Goal: Complete application form

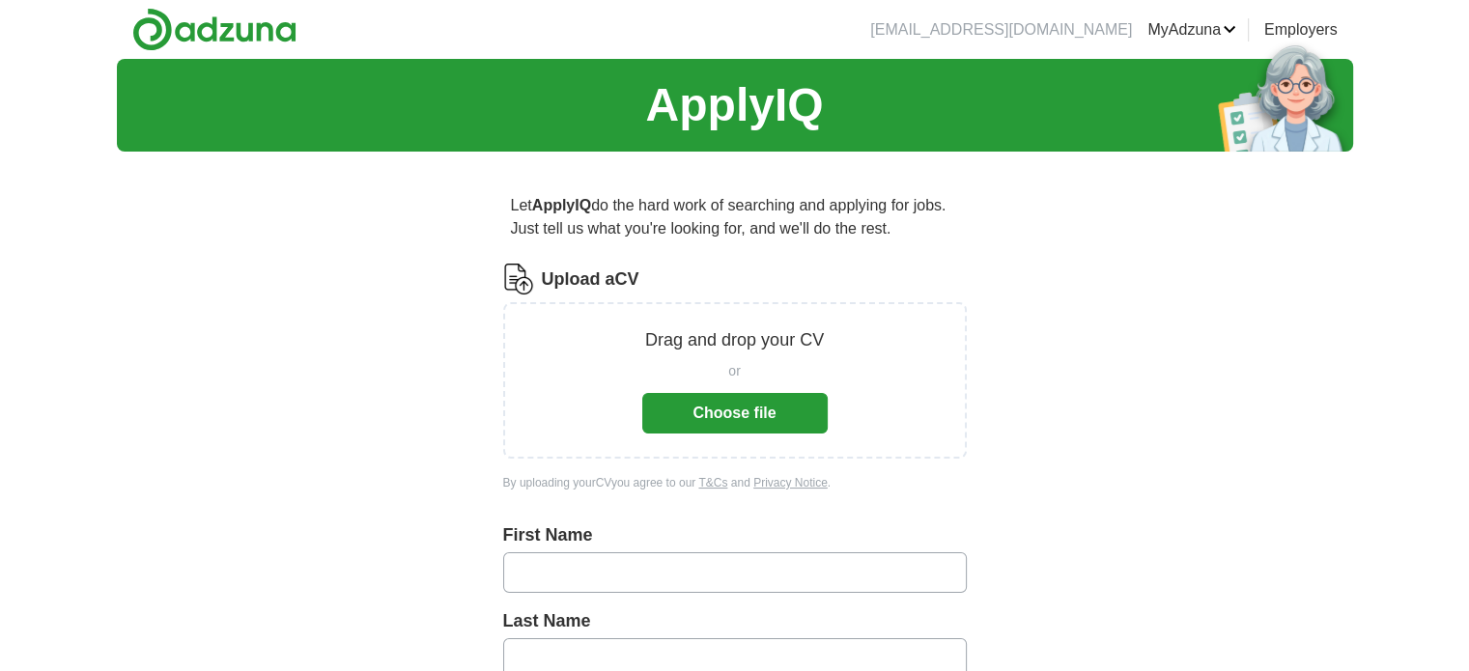
scroll to position [46, 0]
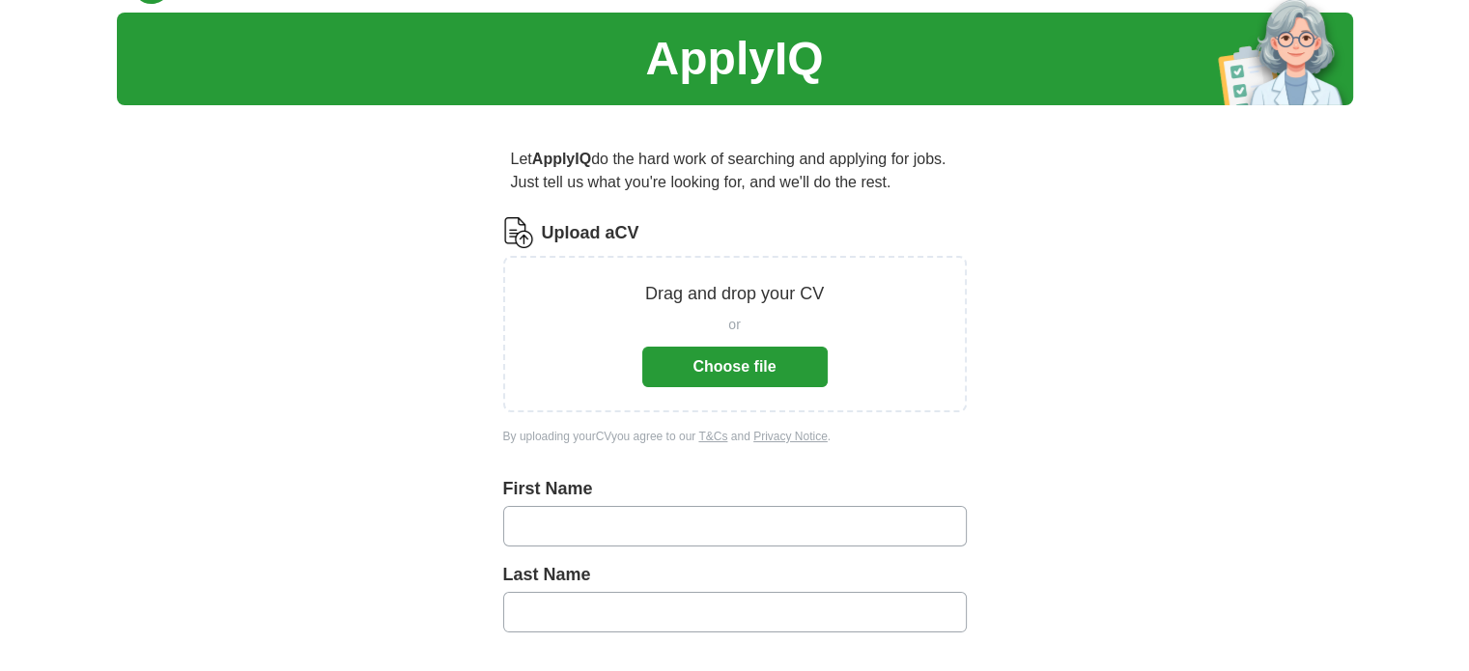
click at [726, 353] on button "Choose file" at bounding box center [734, 367] width 185 height 41
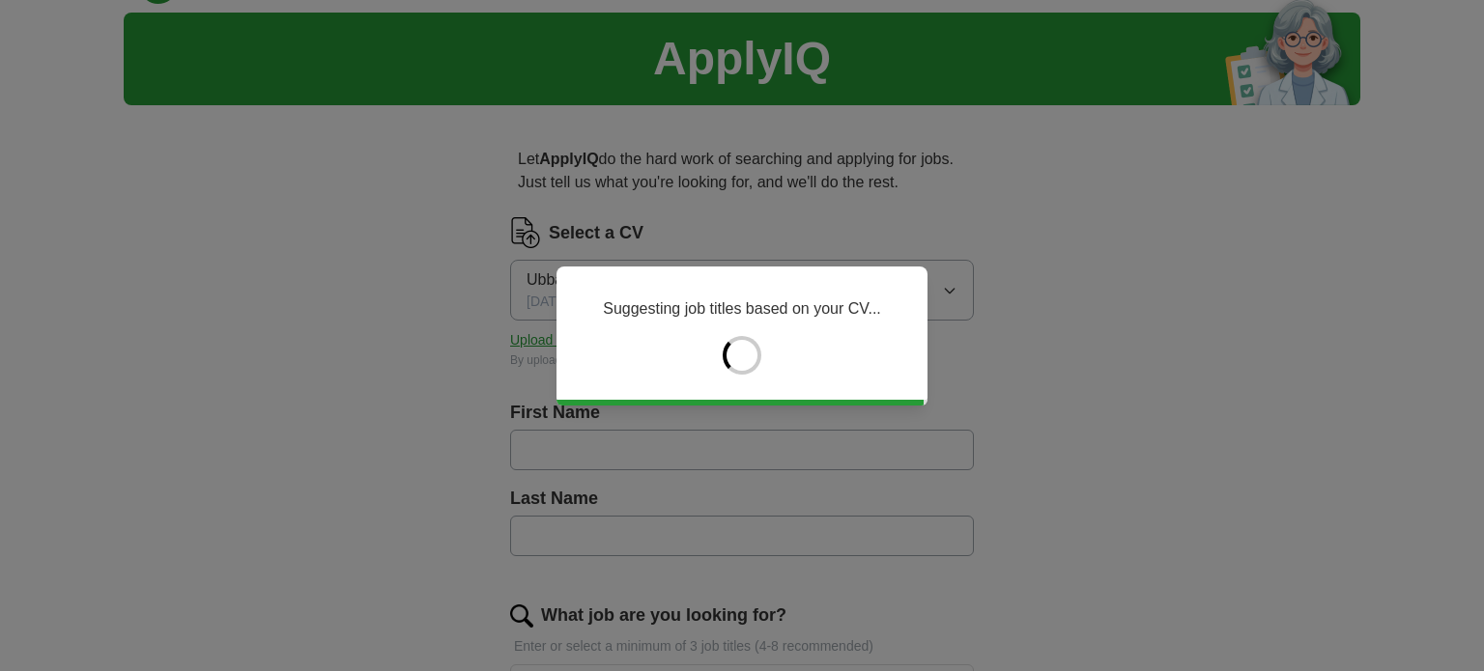
type input "*****"
type input "*******"
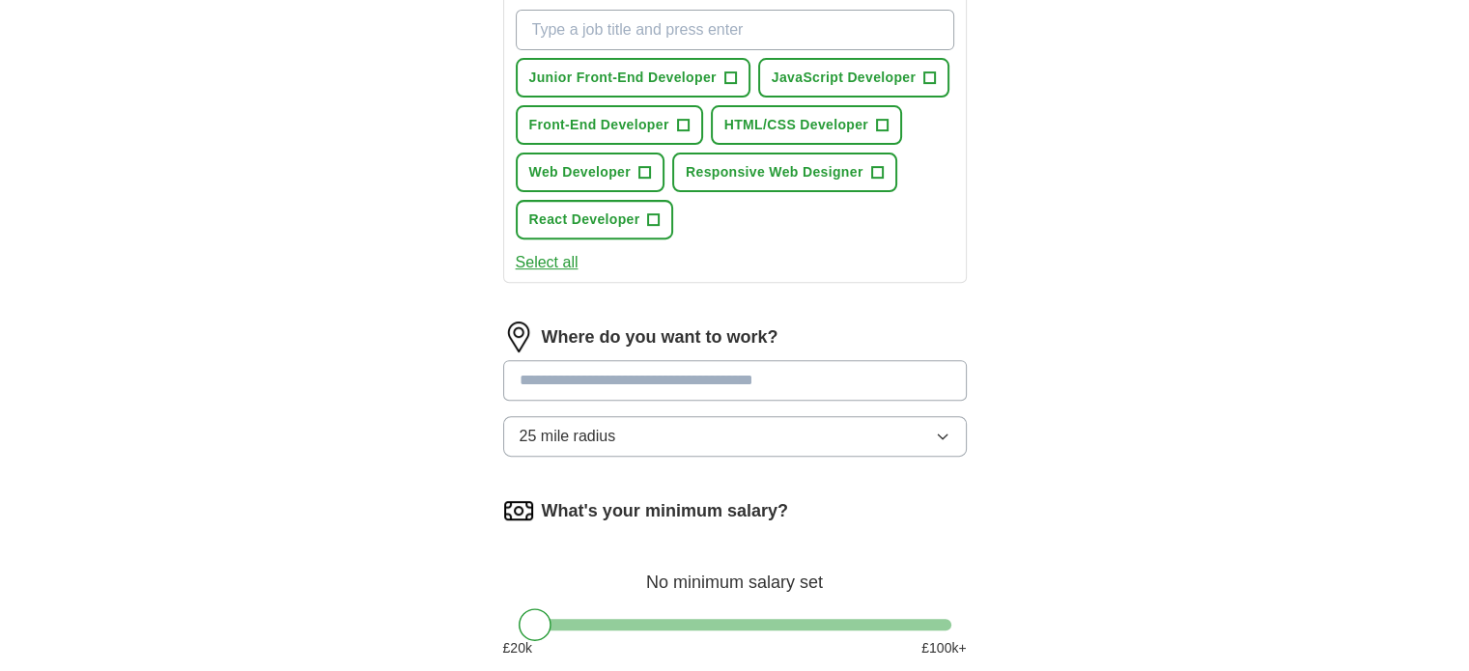
scroll to position [719, 0]
click at [715, 415] on button "25 mile radius" at bounding box center [735, 435] width 464 height 41
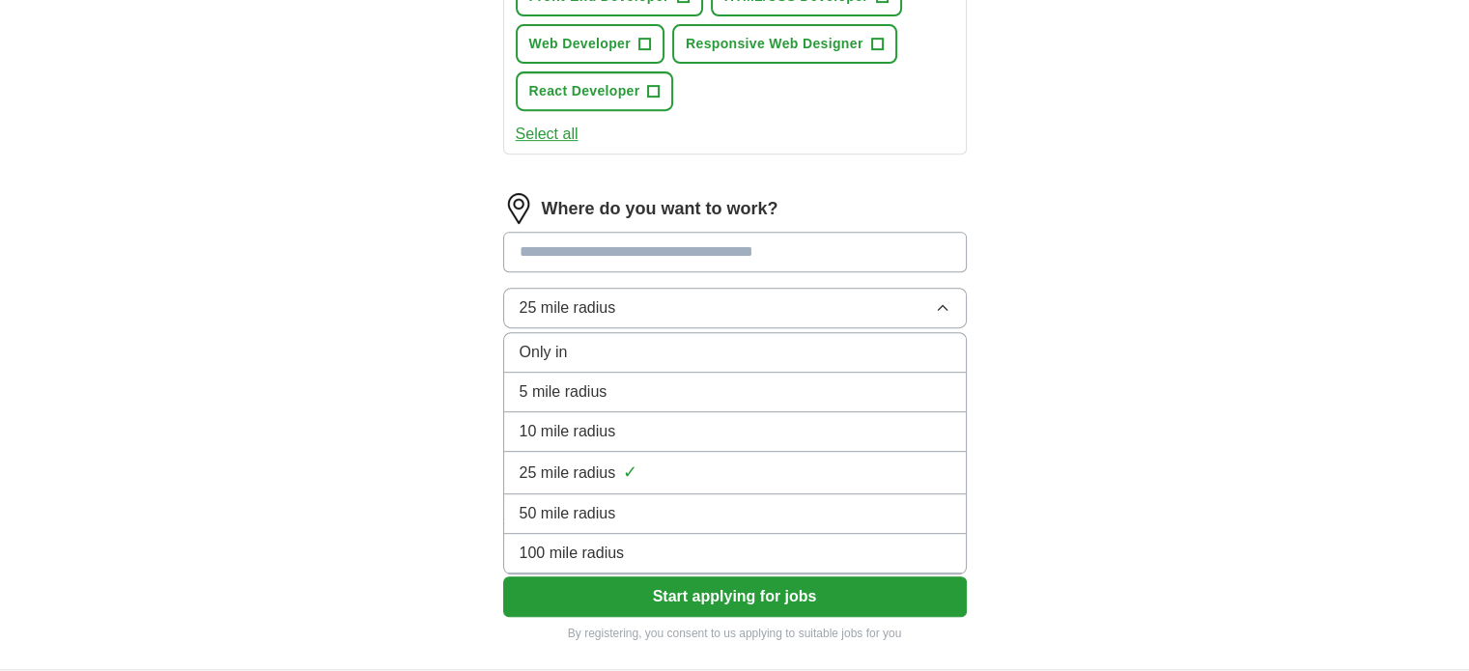
scroll to position [849, 0]
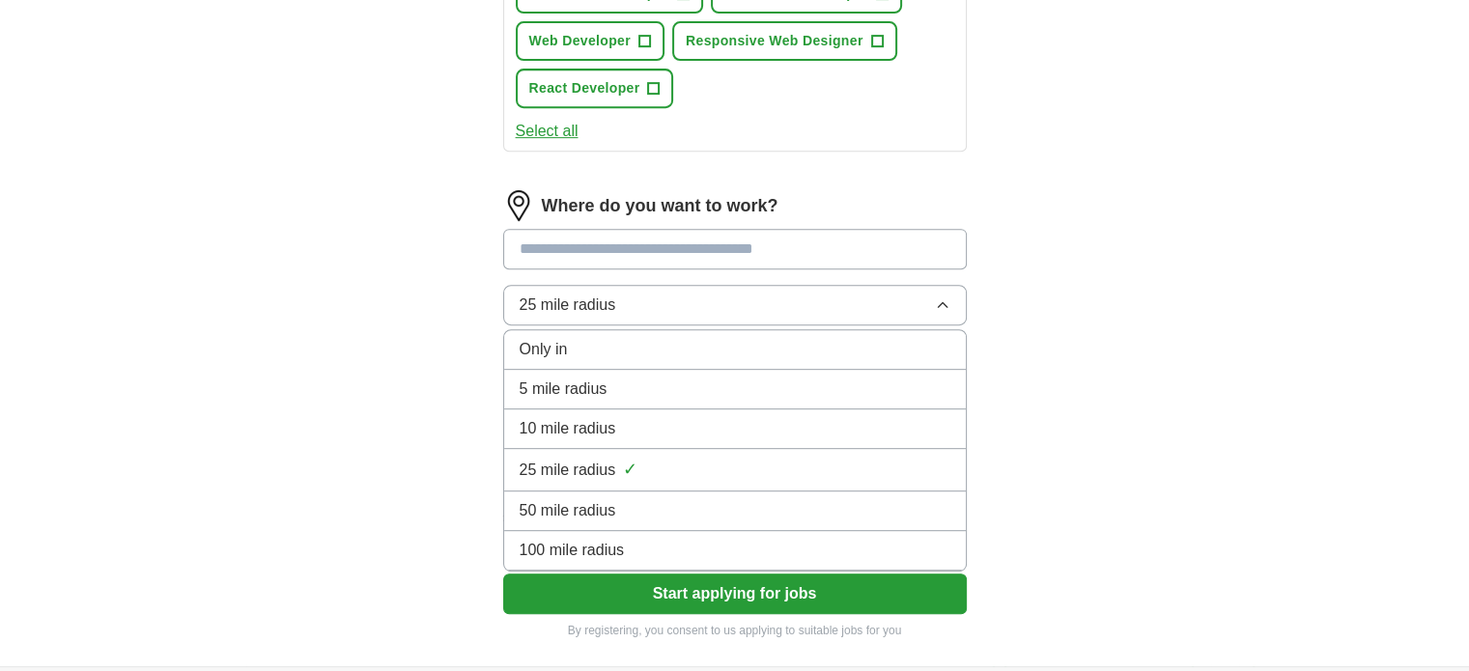
click at [632, 238] on input at bounding box center [735, 249] width 464 height 41
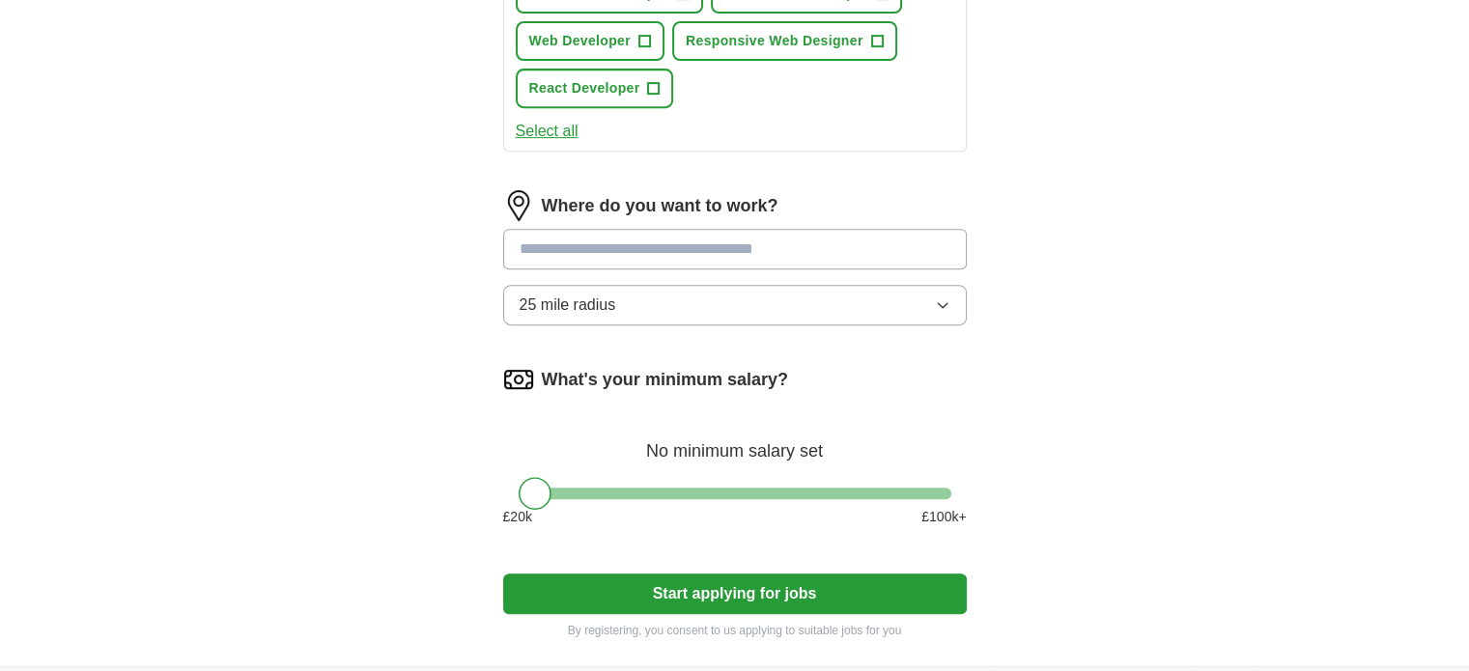
click at [632, 238] on input at bounding box center [735, 249] width 464 height 41
type input "*"
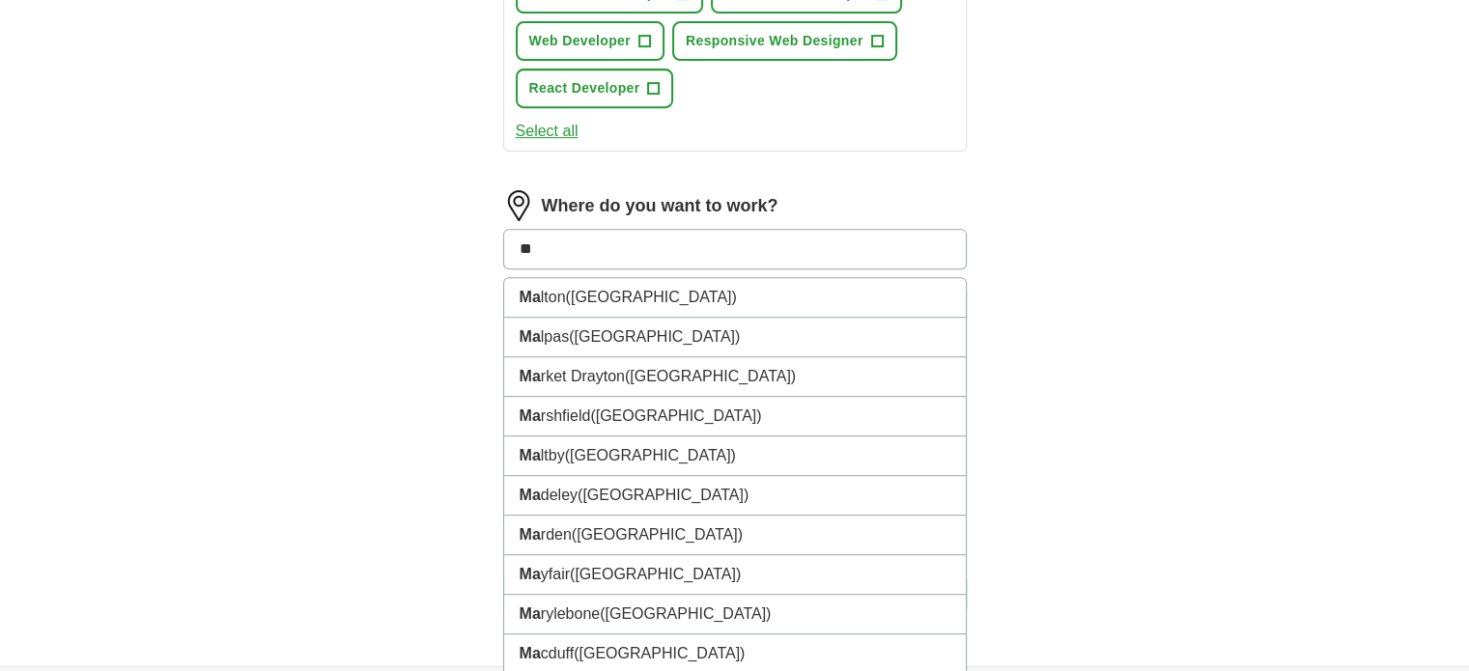
type input "*"
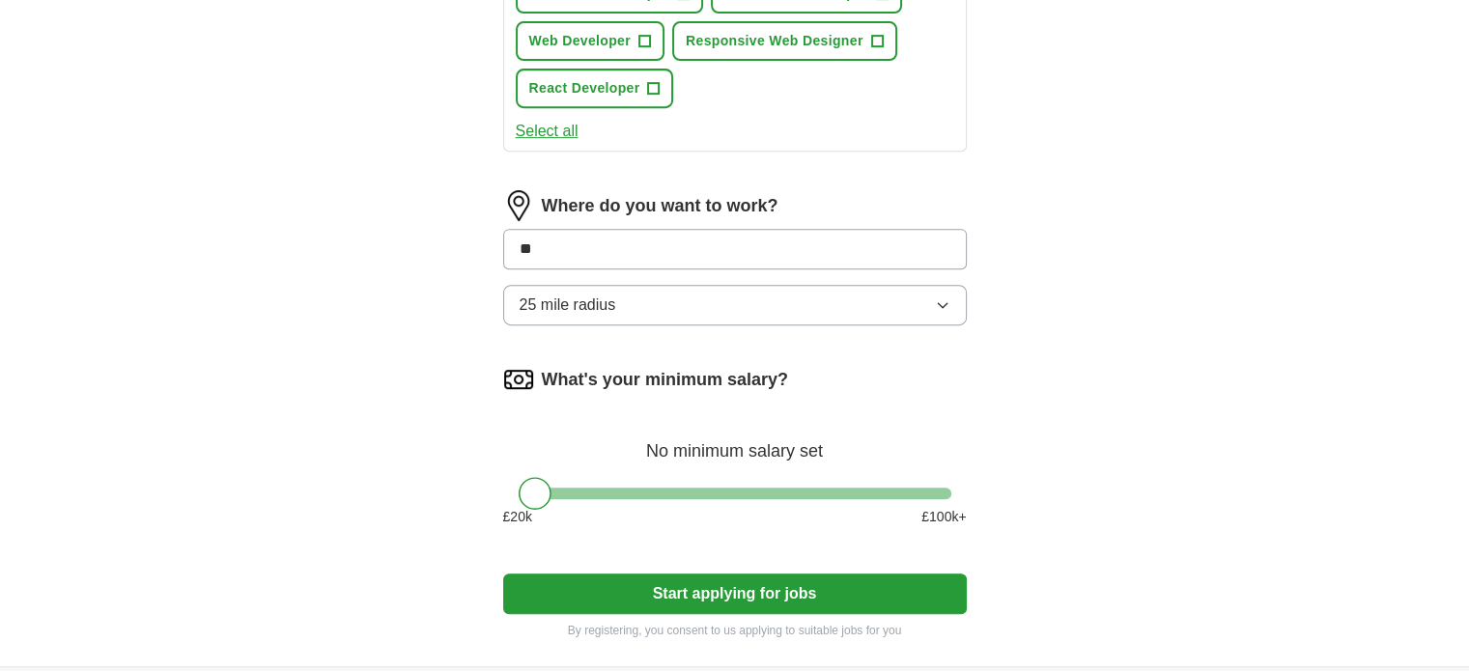
type input "***"
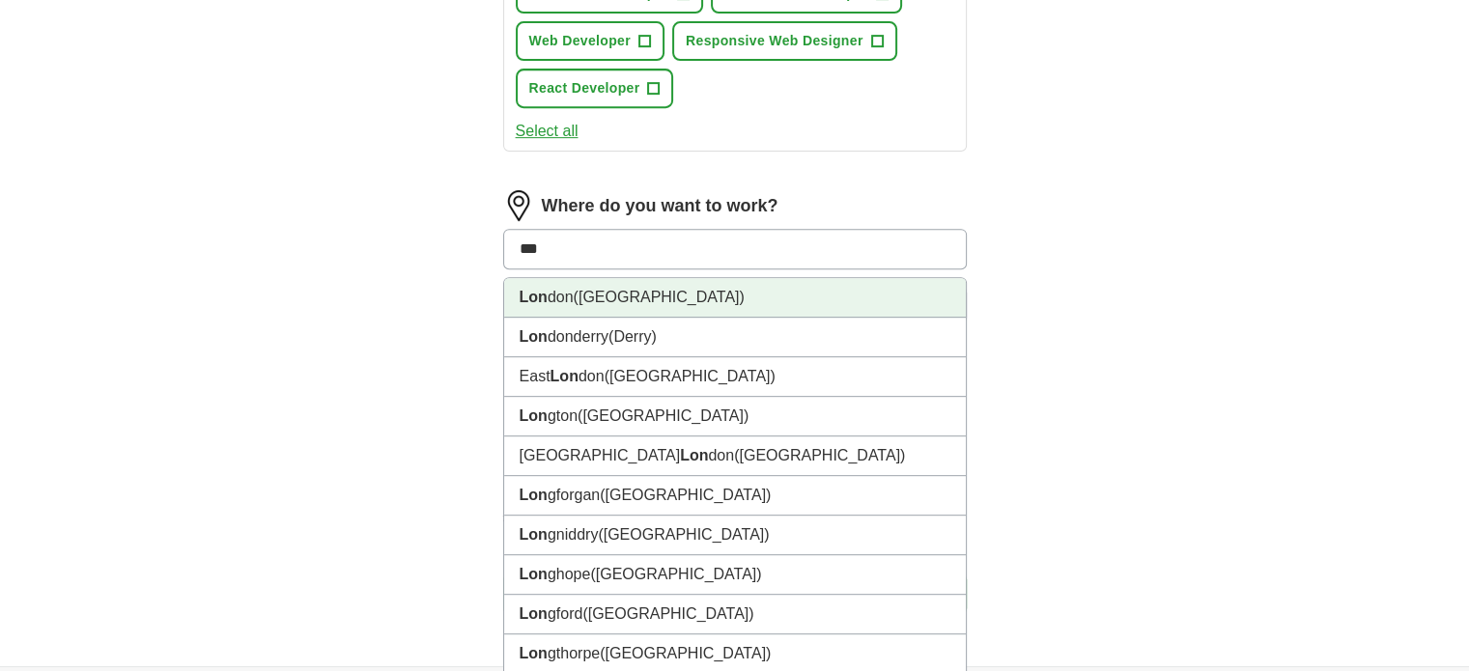
click at [748, 296] on li "Lon don ([GEOGRAPHIC_DATA])" at bounding box center [735, 298] width 462 height 40
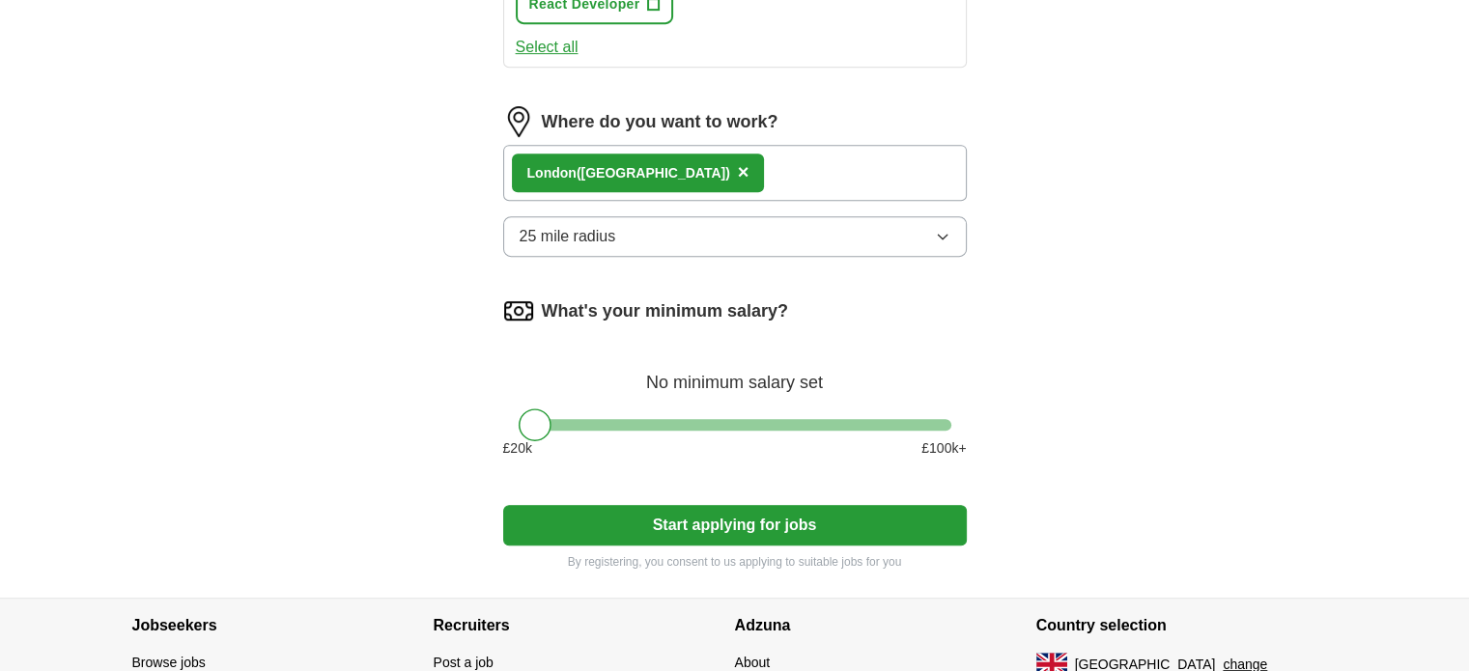
scroll to position [935, 0]
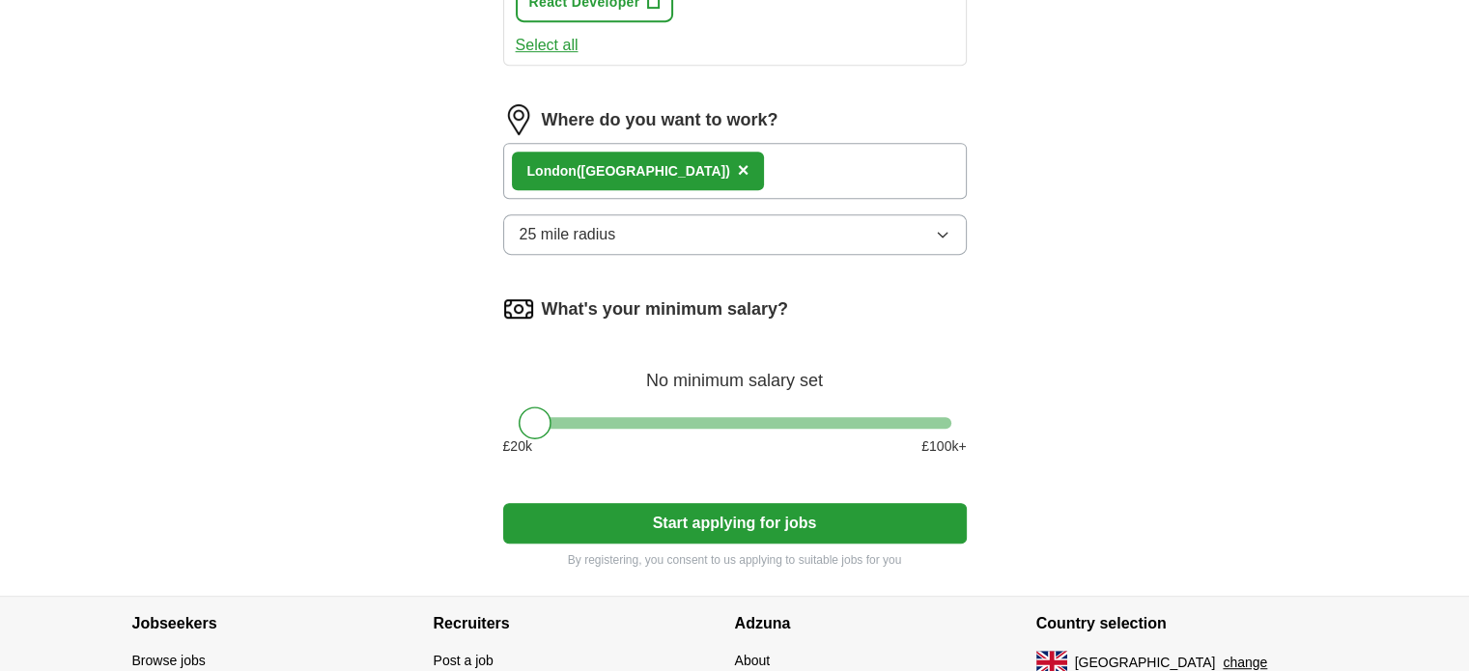
click at [672, 165] on div "Lon don ([GEOGRAPHIC_DATA]) ×" at bounding box center [735, 171] width 464 height 56
click at [676, 167] on div "Lon don ([GEOGRAPHIC_DATA]) ×" at bounding box center [735, 171] width 464 height 56
click at [653, 166] on div "Lon don ([GEOGRAPHIC_DATA]) ×" at bounding box center [735, 171] width 464 height 56
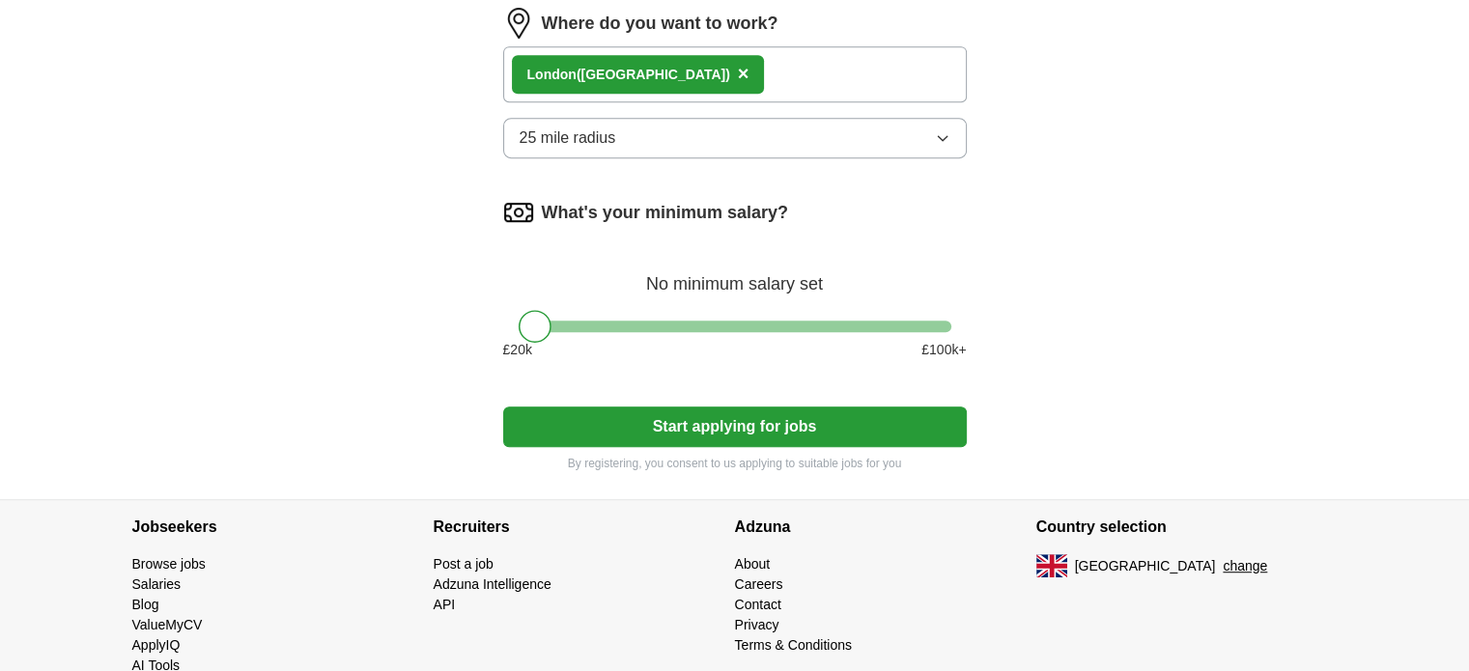
scroll to position [1034, 0]
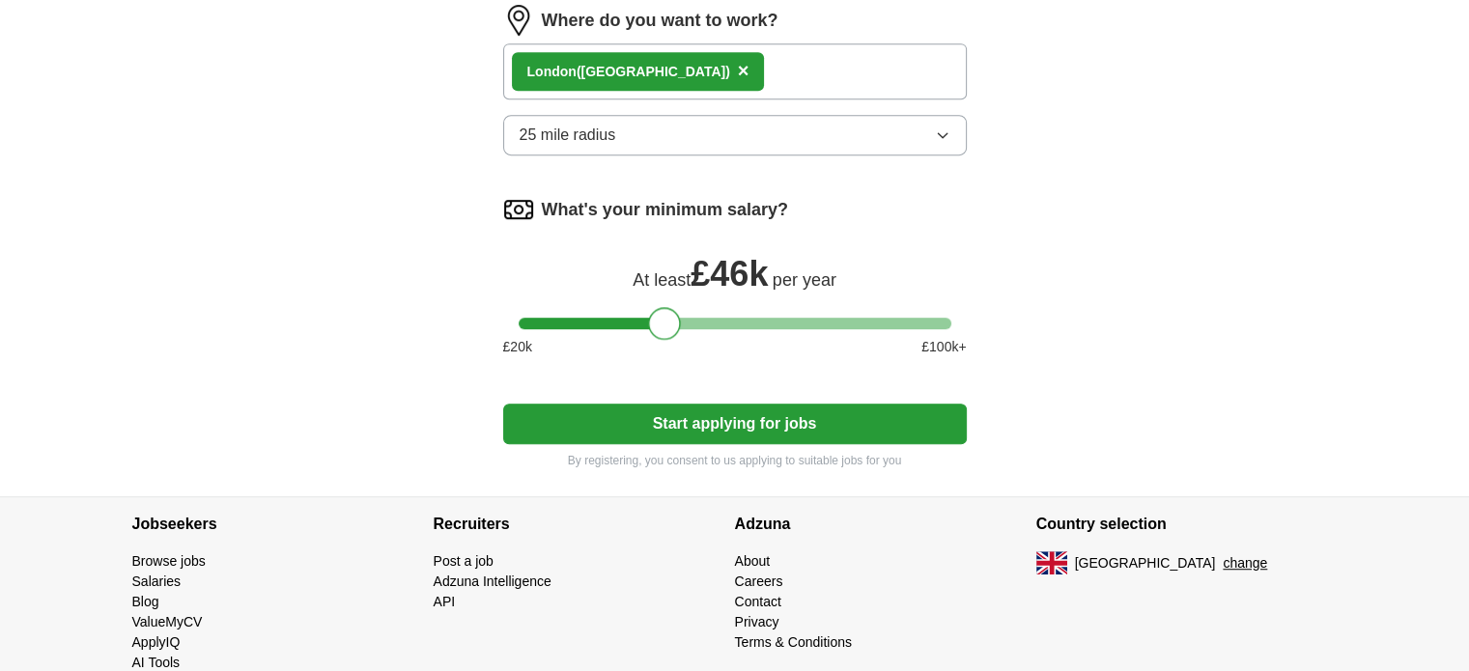
drag, startPoint x: 533, startPoint y: 324, endPoint x: 663, endPoint y: 307, distance: 130.5
click at [663, 307] on div at bounding box center [664, 323] width 33 height 33
click at [725, 412] on button "Start applying for jobs" at bounding box center [735, 424] width 464 height 41
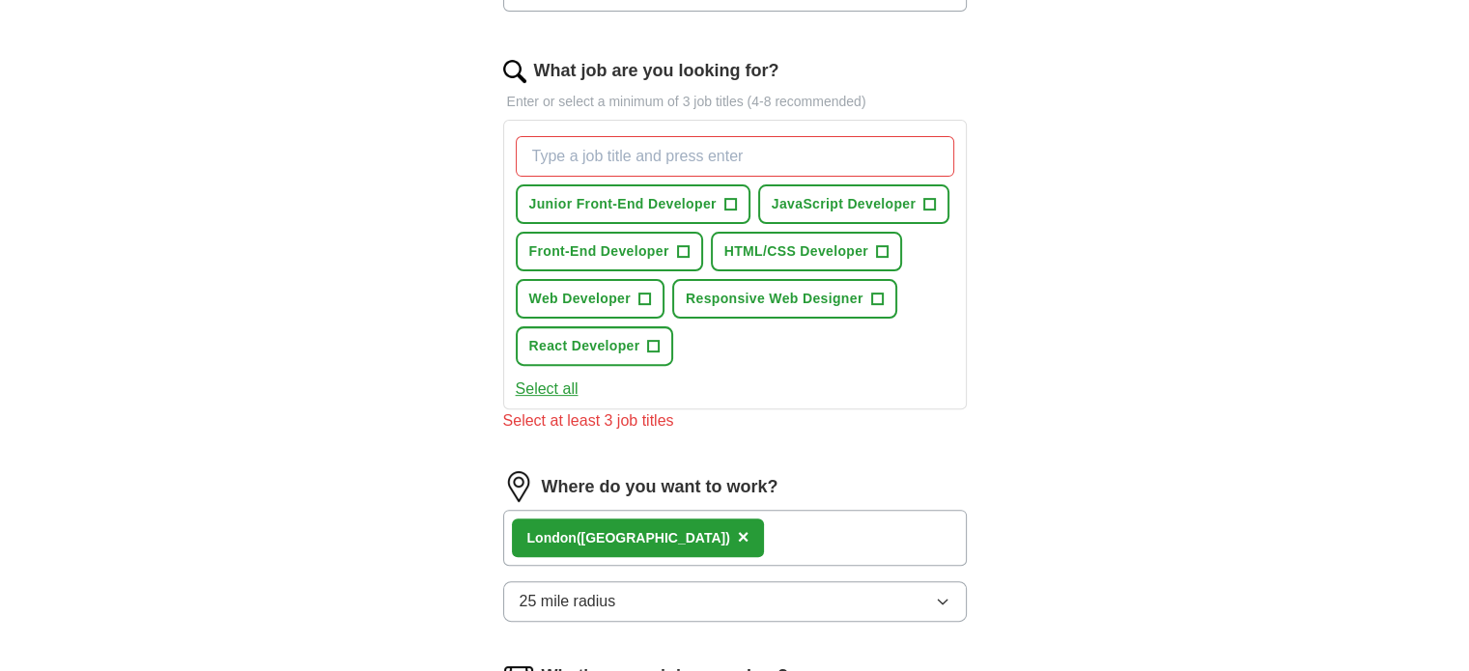
scroll to position [591, 0]
click at [914, 189] on button "JavaScript Developer +" at bounding box center [853, 204] width 191 height 40
click at [688, 241] on button "Front-End Developer +" at bounding box center [609, 252] width 187 height 40
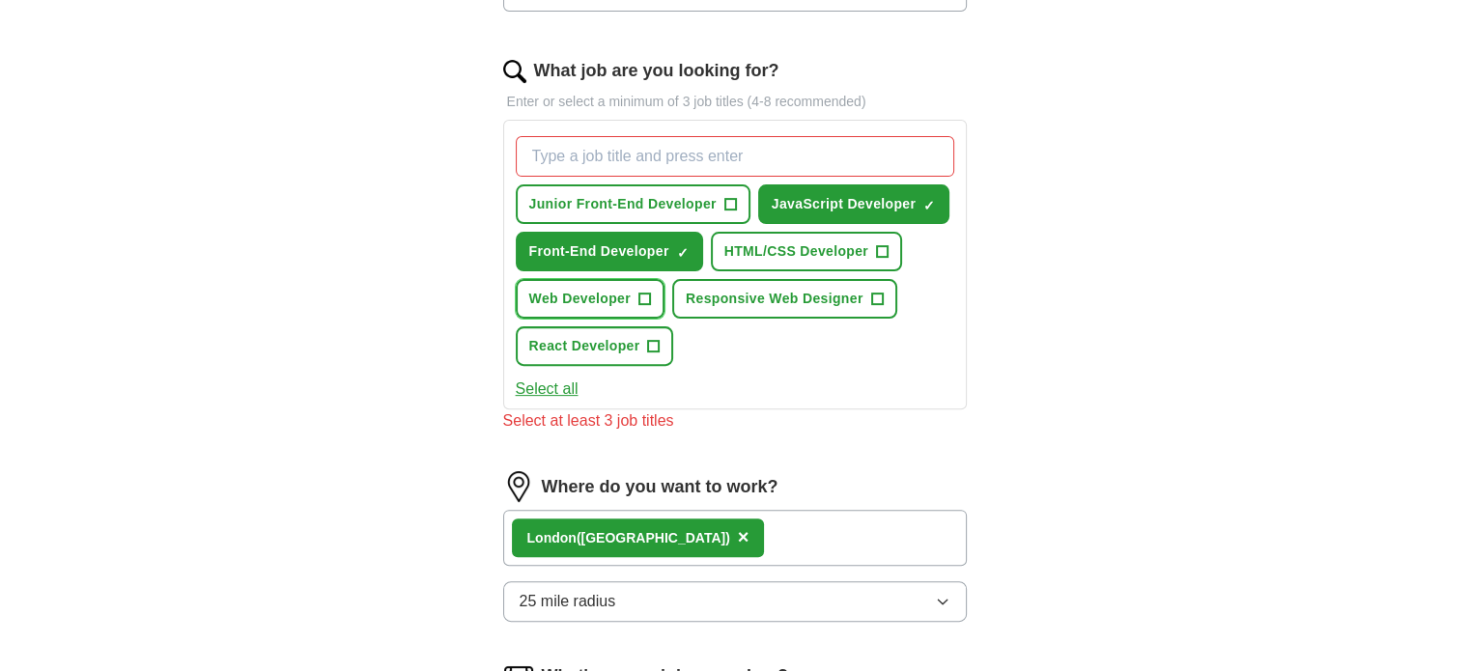
click at [650, 297] on button "Web Developer +" at bounding box center [590, 299] width 149 height 40
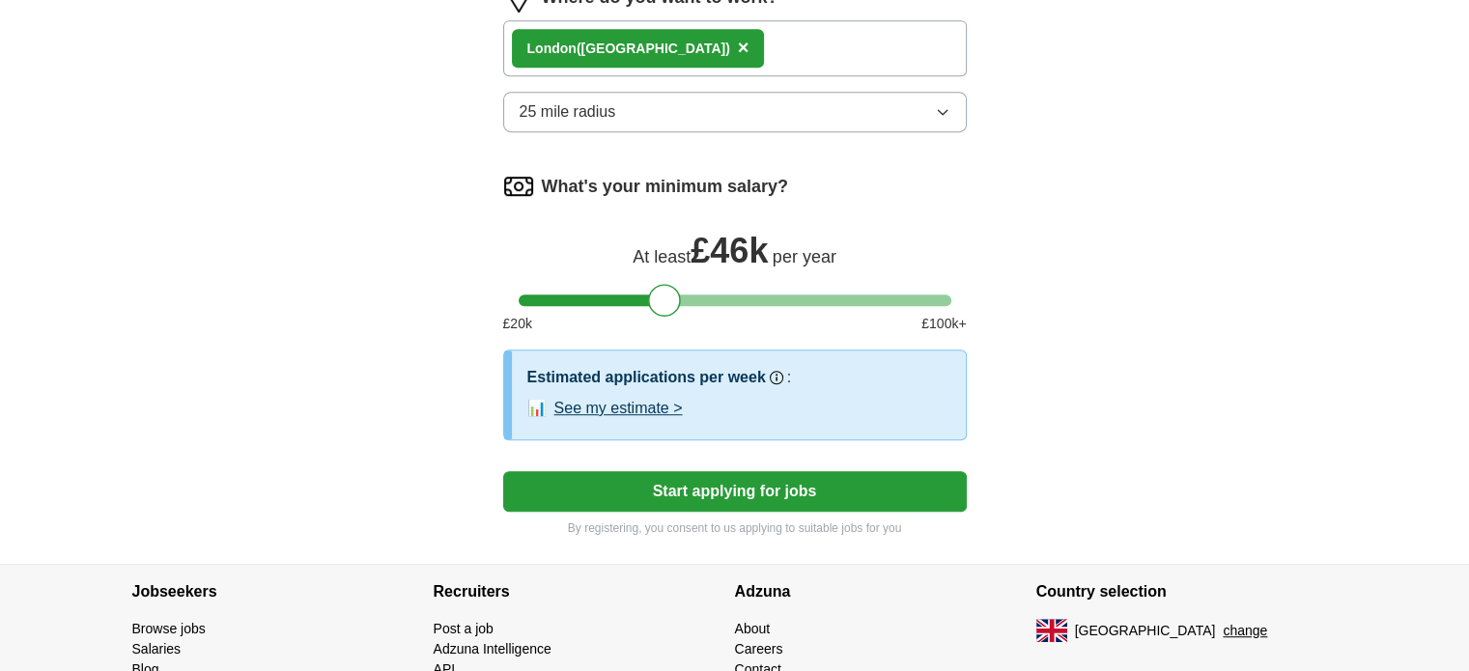
scroll to position [1064, 0]
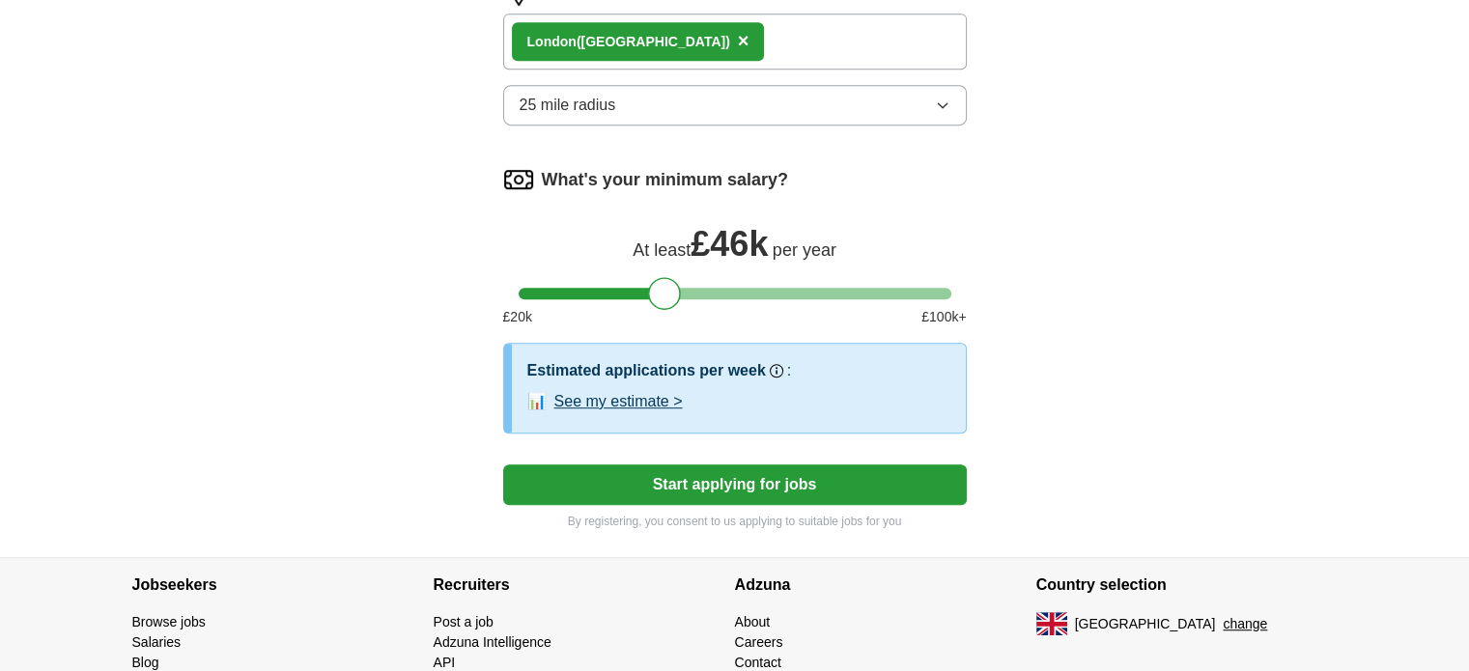
click at [708, 485] on button "Start applying for jobs" at bounding box center [735, 485] width 464 height 41
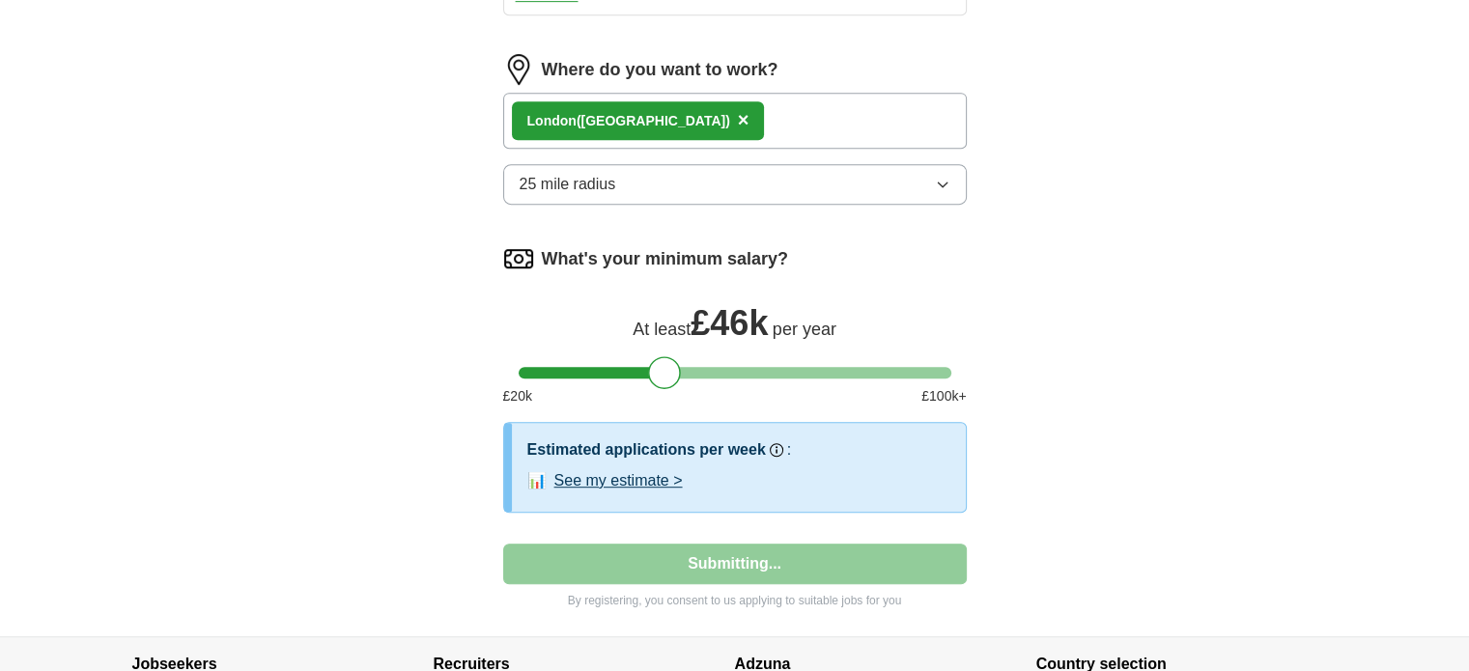
select select "**"
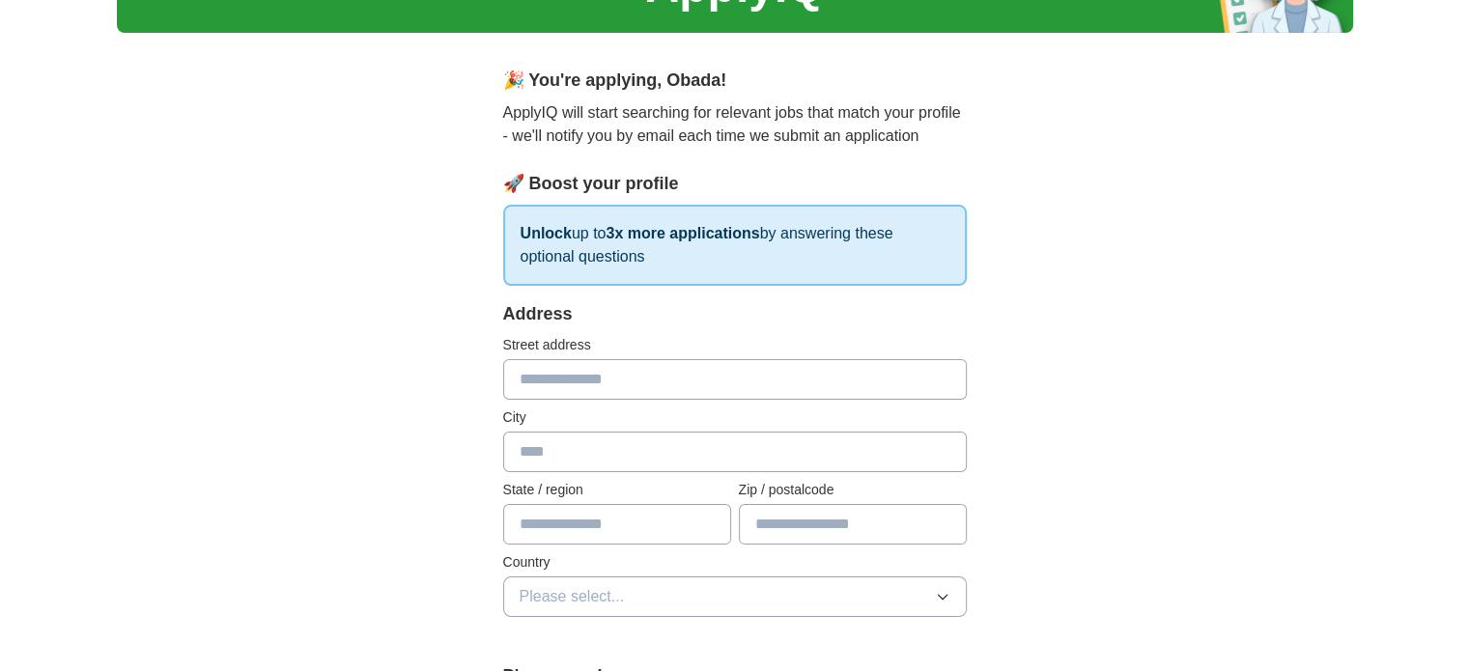
scroll to position [120, 0]
click at [649, 378] on input "text" at bounding box center [735, 378] width 464 height 41
type input "*********"
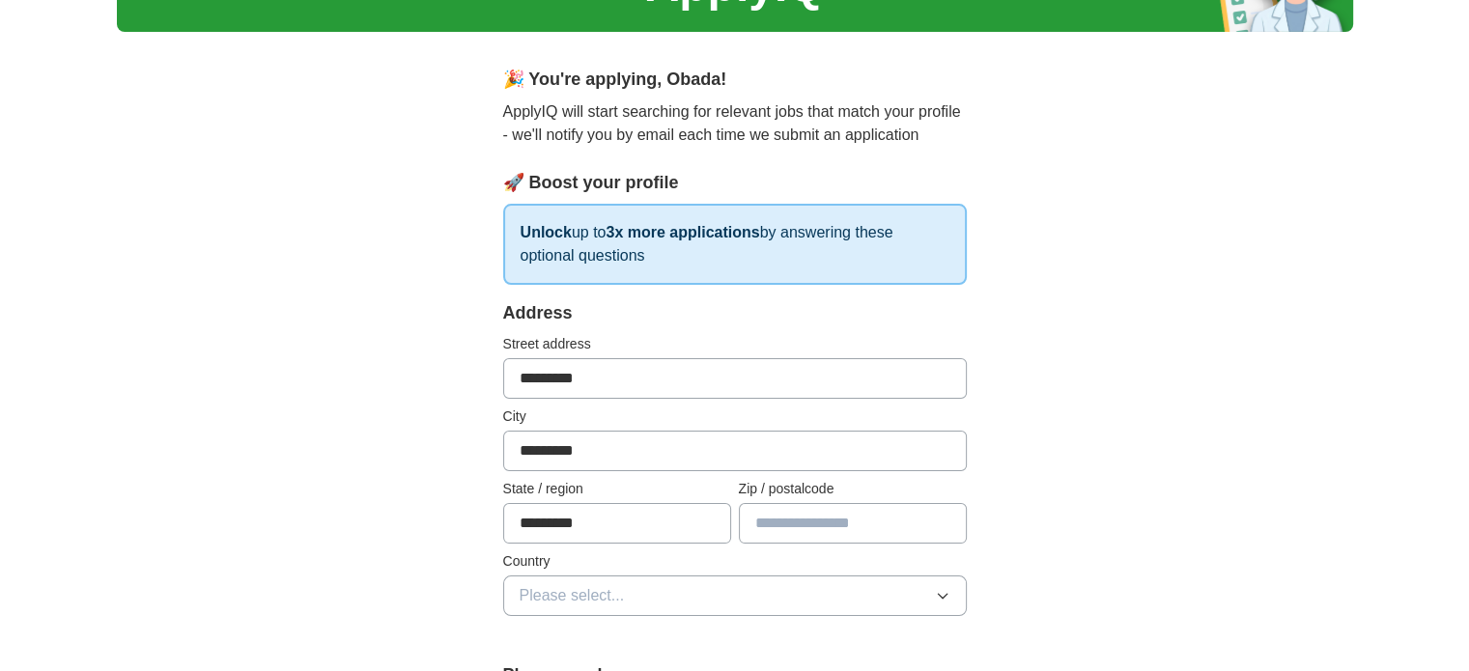
click at [596, 580] on button "Please select..." at bounding box center [735, 596] width 464 height 41
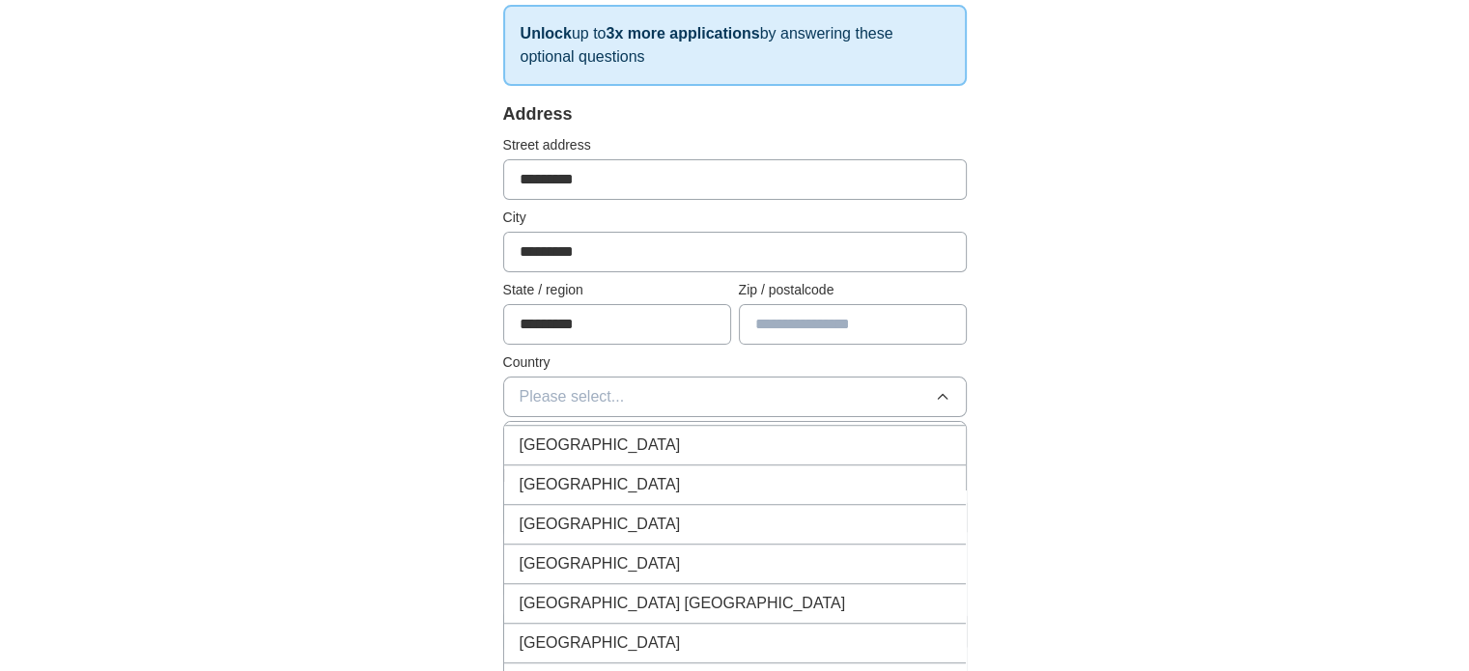
scroll to position [8997, 0]
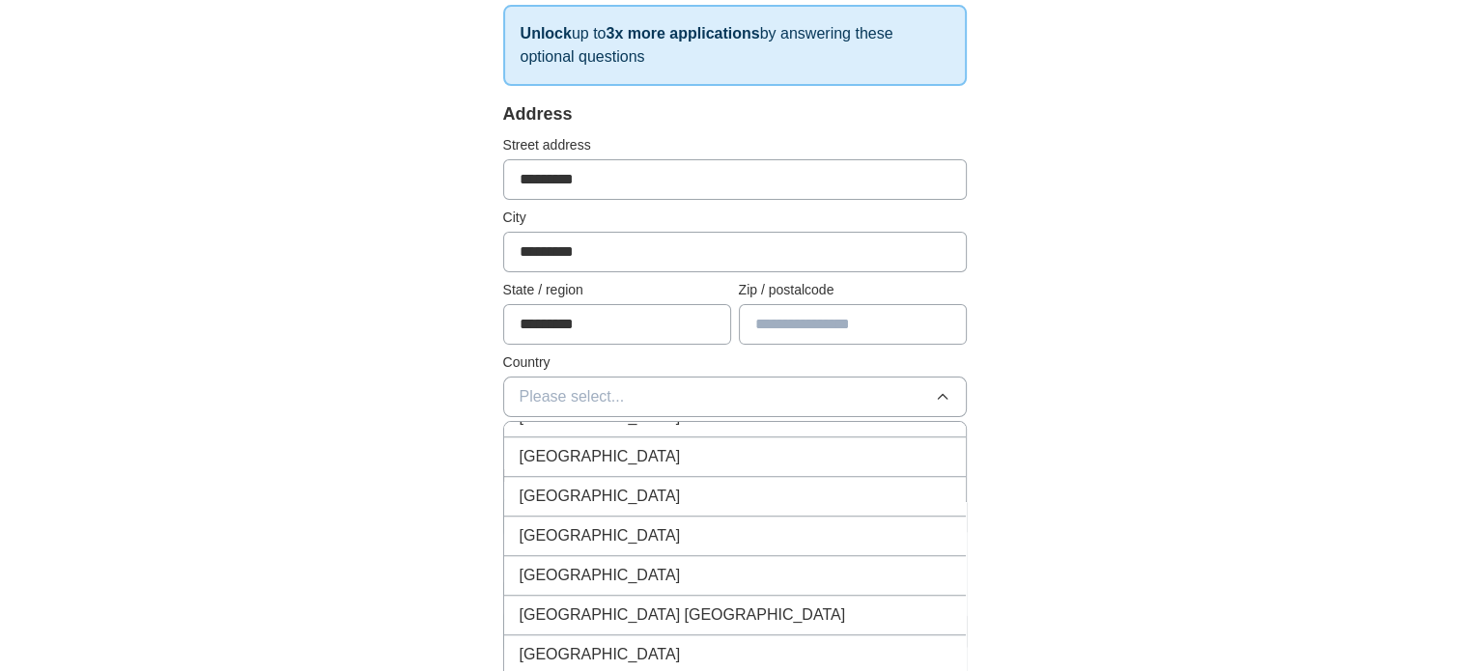
click at [588, 556] on li "[GEOGRAPHIC_DATA]" at bounding box center [735, 576] width 462 height 40
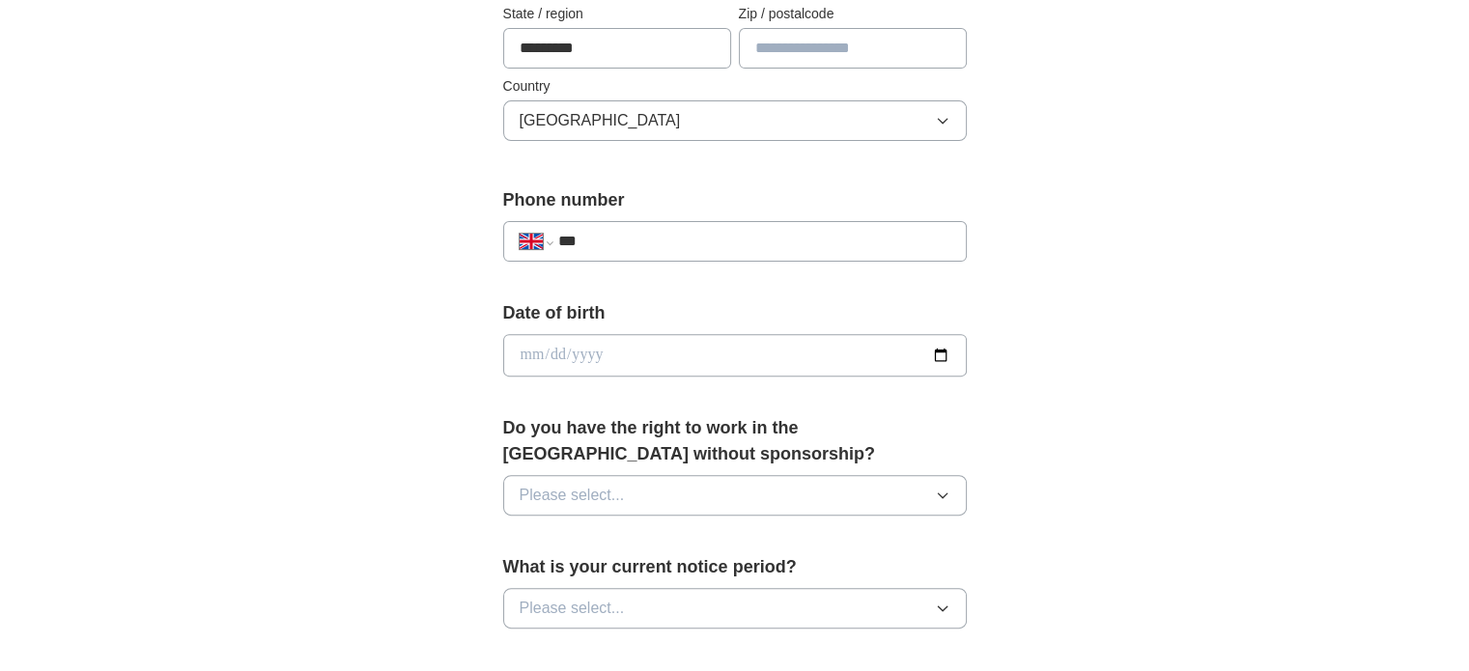
scroll to position [617, 0]
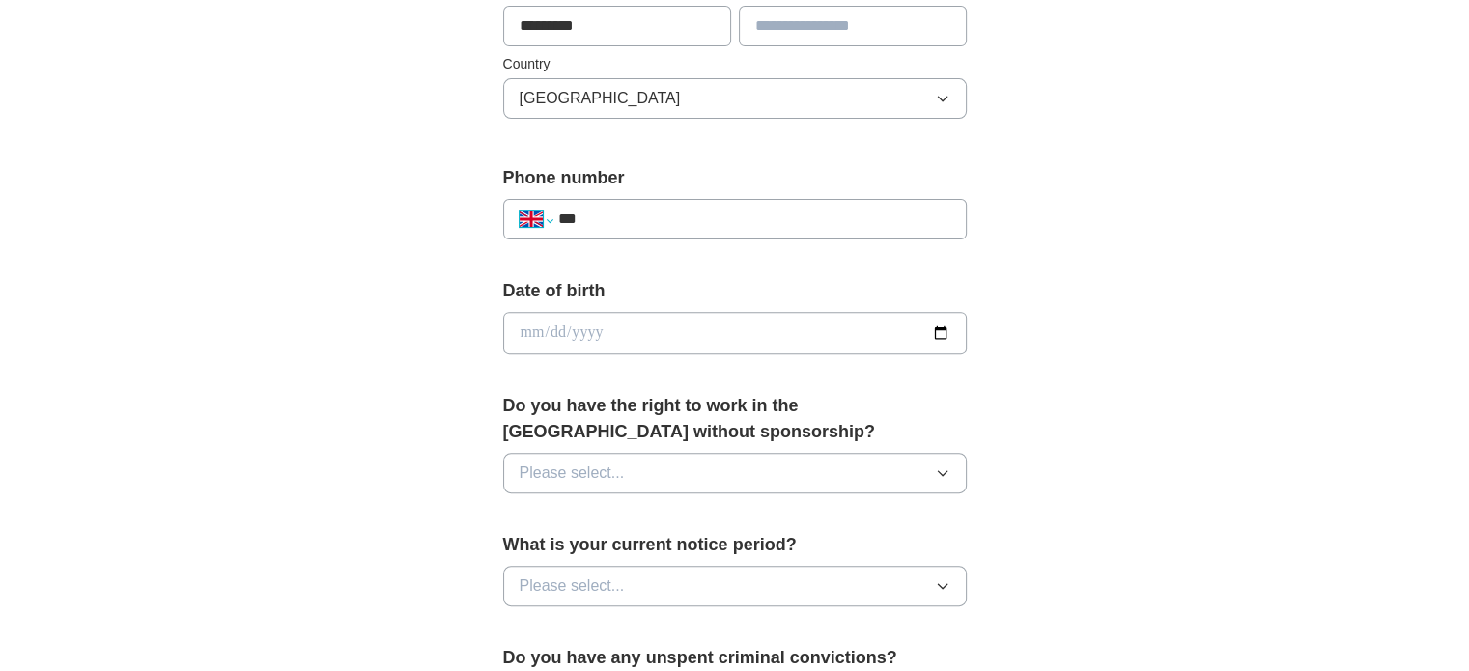
click at [546, 219] on select "**********" at bounding box center [536, 219] width 33 height 23
select select "**"
click at [520, 208] on select "**********" at bounding box center [536, 219] width 33 height 23
type input "**********"
click at [934, 335] on input "date" at bounding box center [735, 333] width 464 height 42
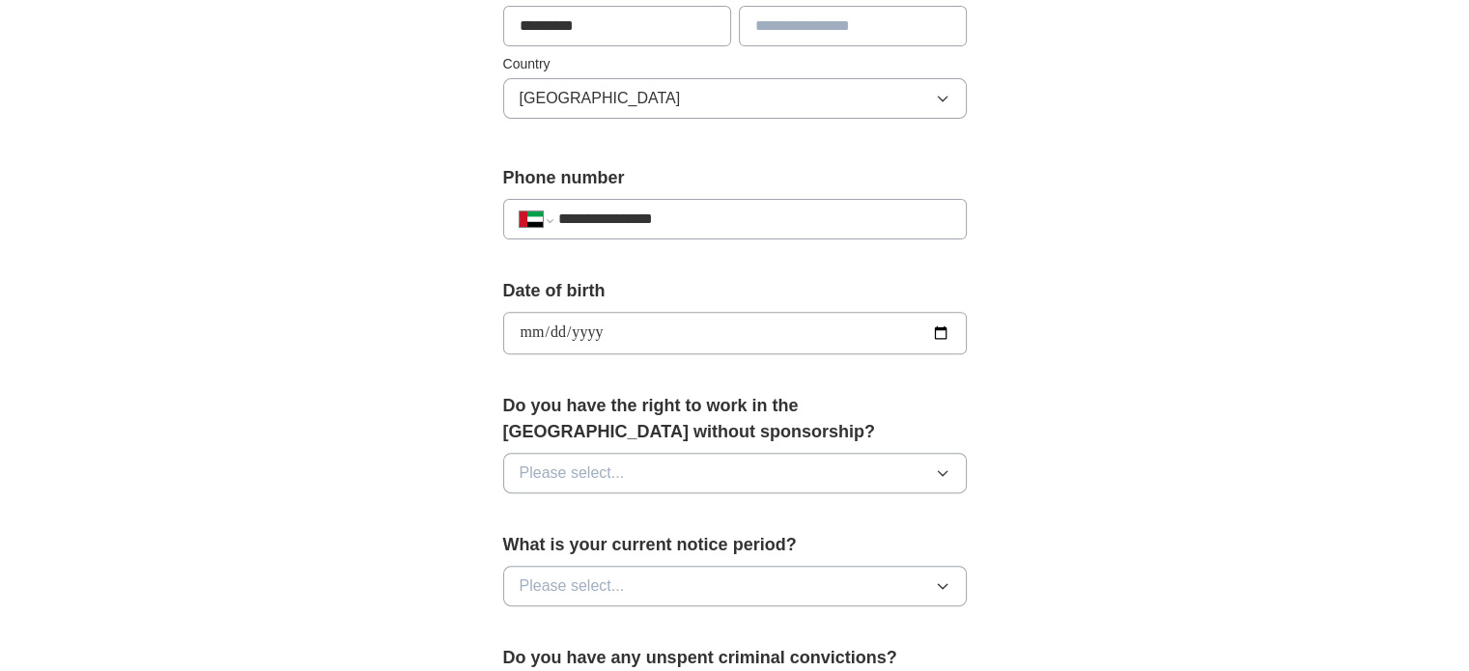
type input "**********"
click at [660, 468] on button "Please select..." at bounding box center [735, 473] width 464 height 41
click at [587, 546] on div "No" at bounding box center [735, 557] width 431 height 23
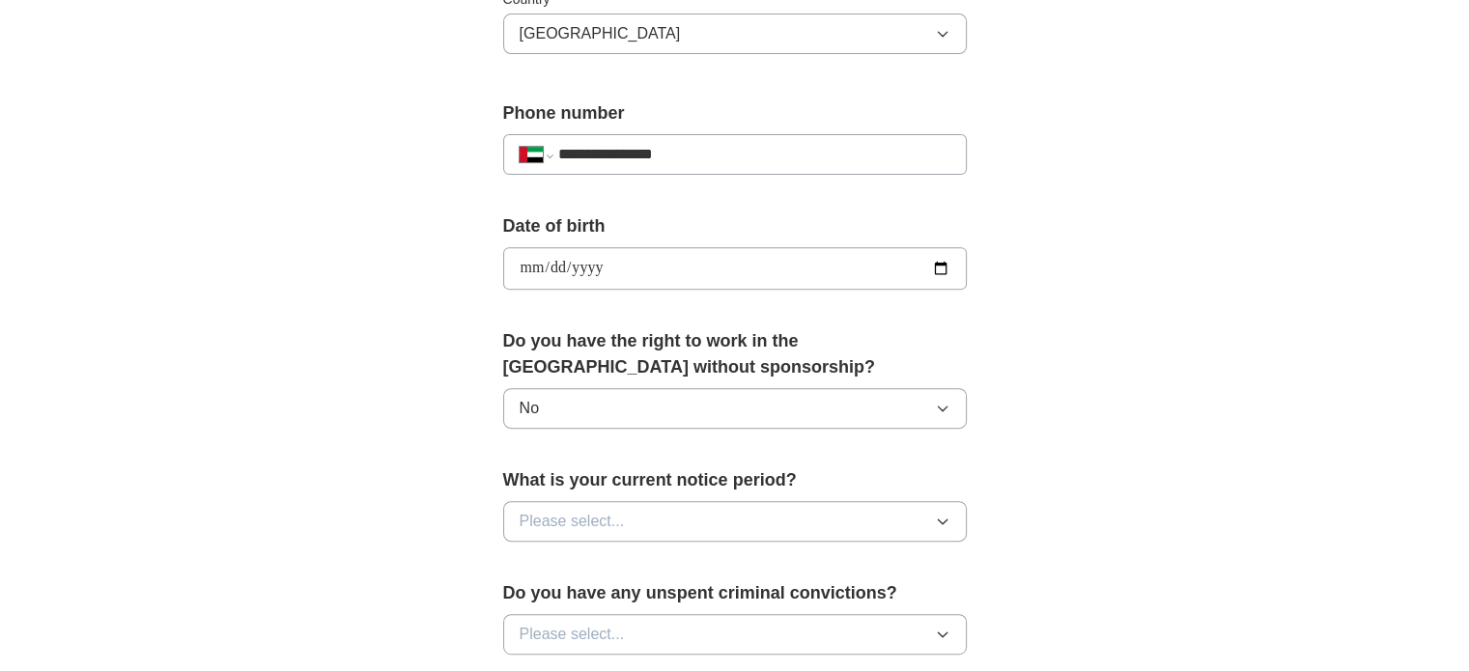
scroll to position [688, 0]
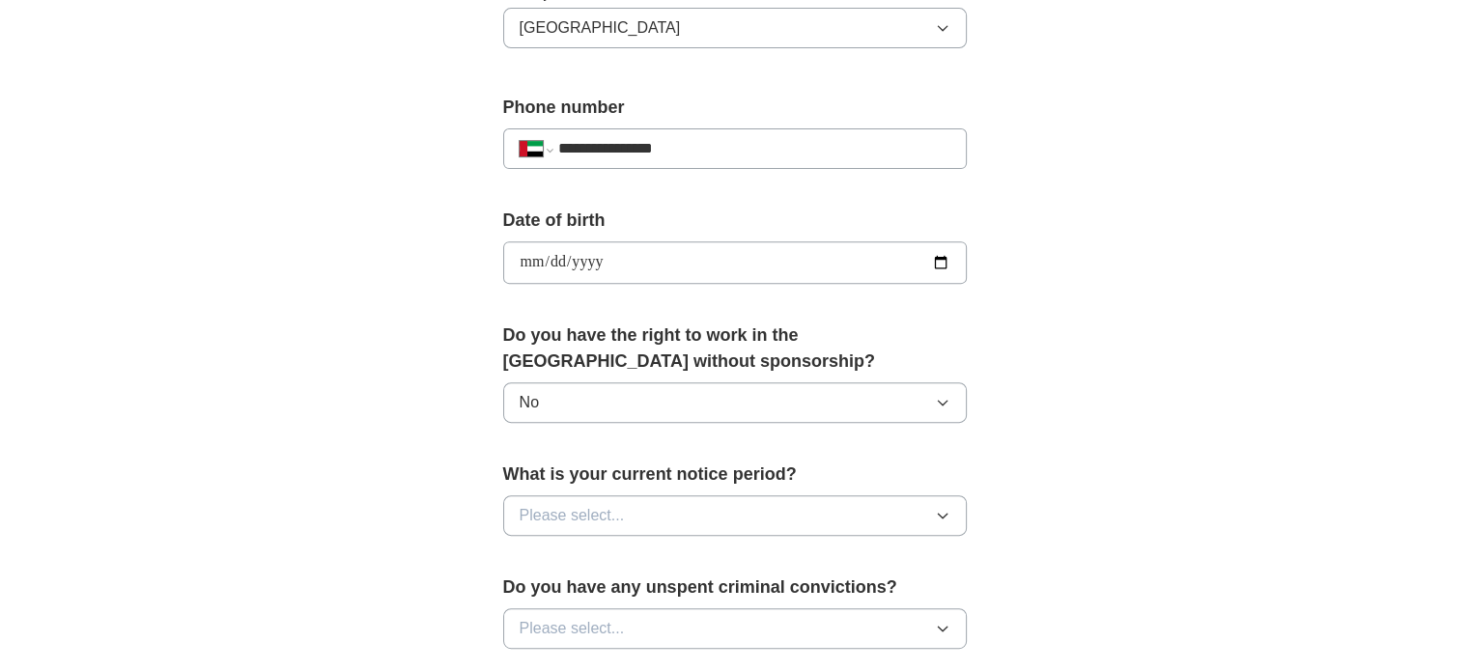
click at [622, 496] on button "Please select..." at bounding box center [735, 516] width 464 height 41
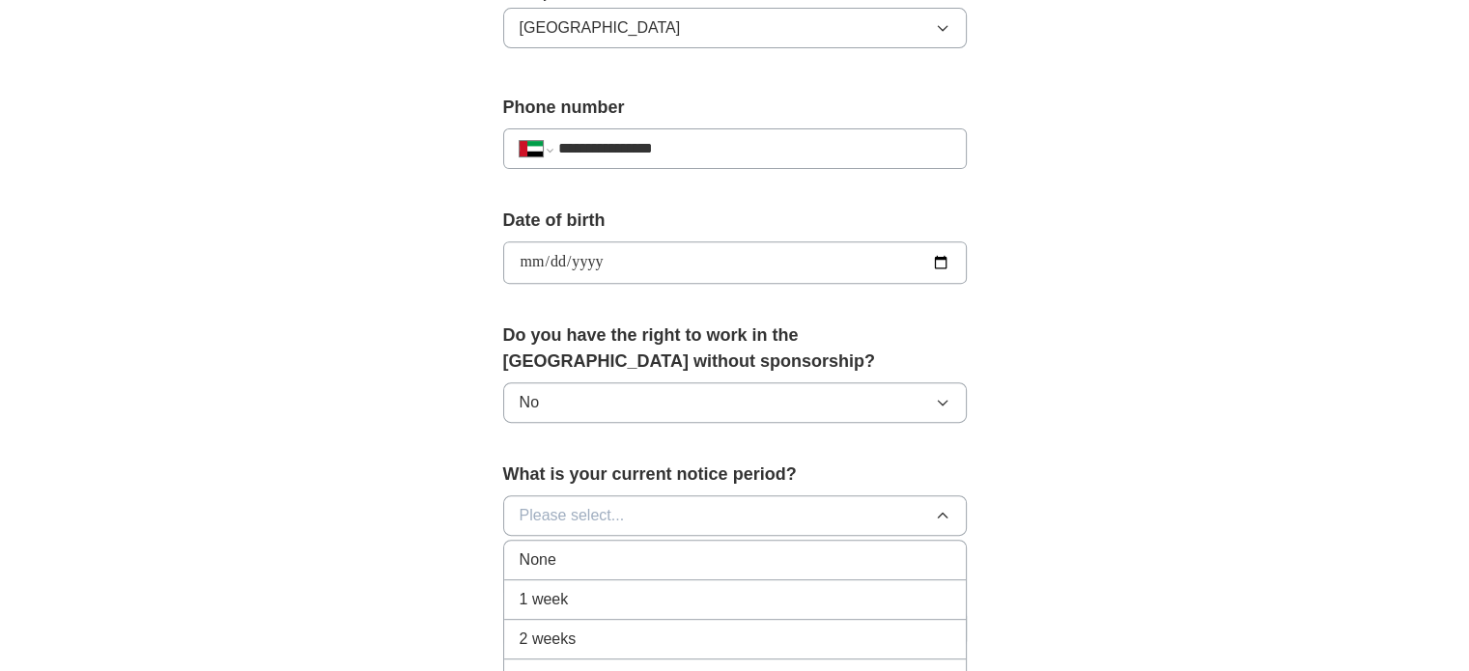
click at [593, 549] on div "None" at bounding box center [735, 560] width 431 height 23
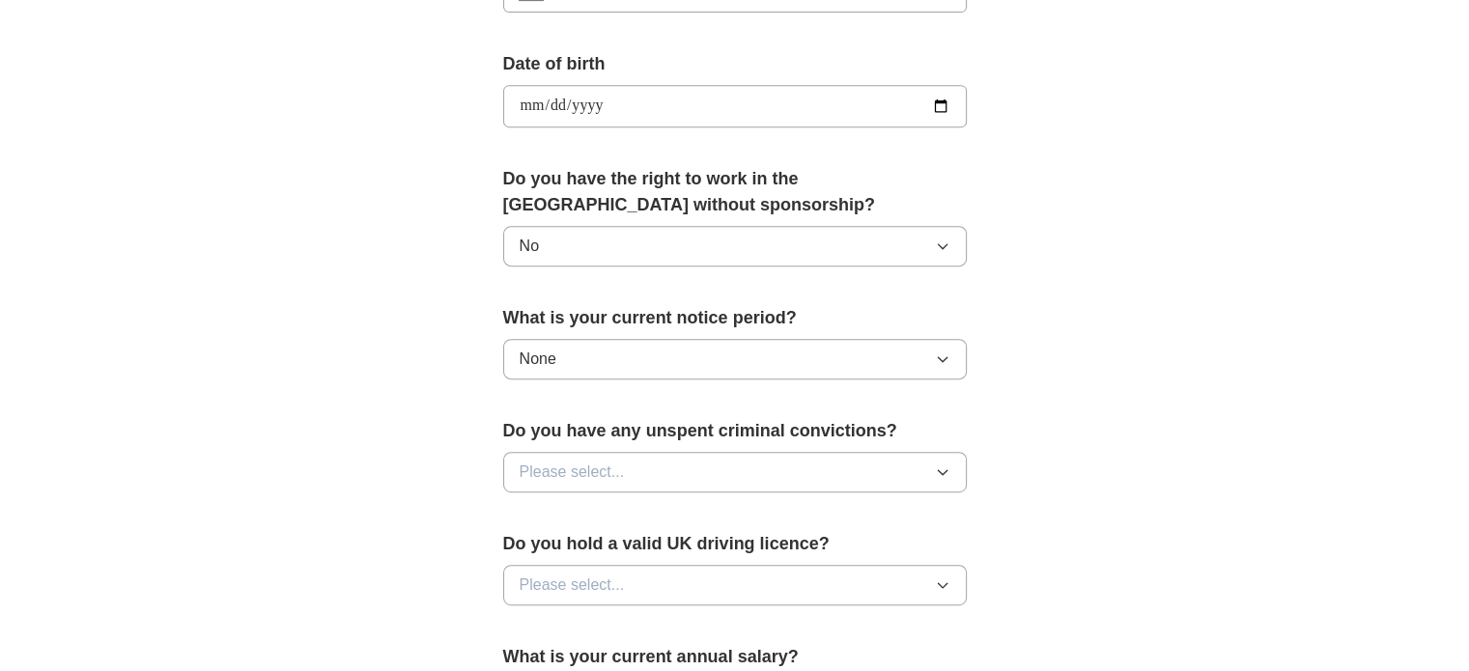
scroll to position [845, 0]
click at [659, 460] on button "Please select..." at bounding box center [735, 471] width 464 height 41
click at [586, 546] on div "No" at bounding box center [735, 555] width 431 height 23
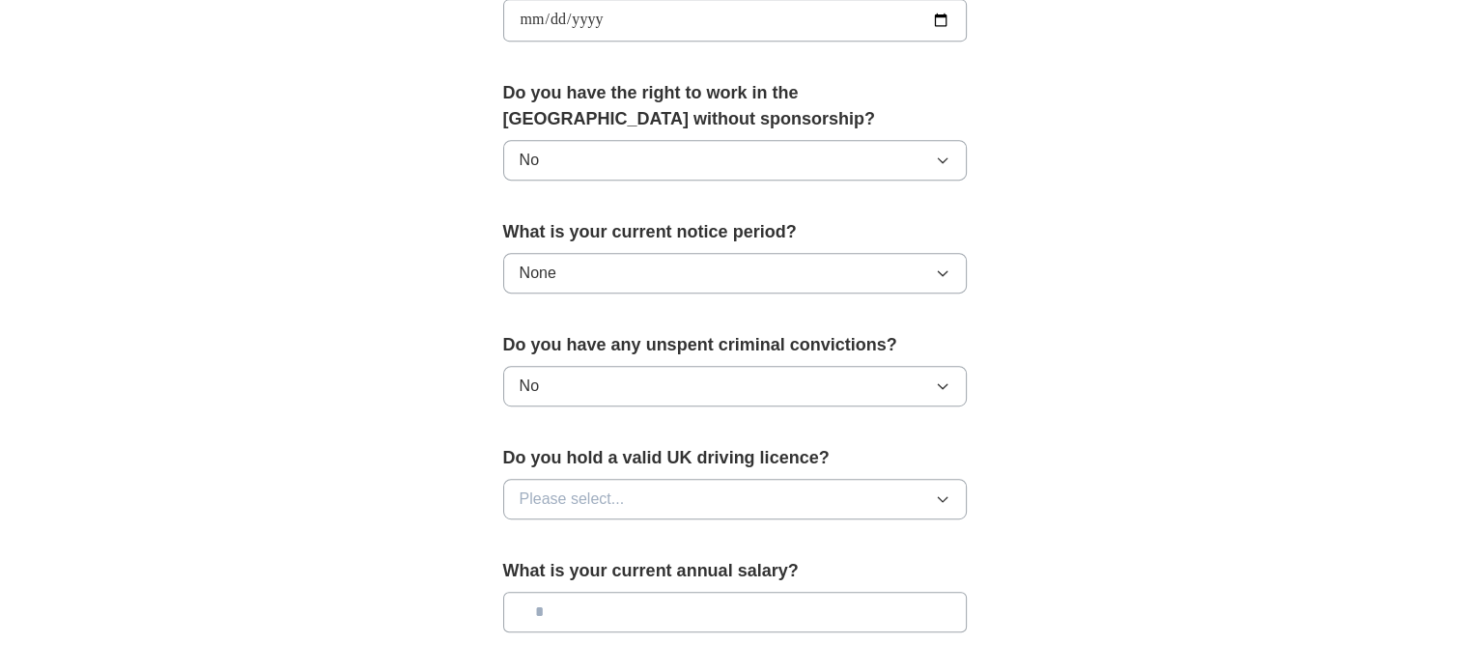
scroll to position [931, 0]
click at [627, 478] on button "Please select..." at bounding box center [735, 498] width 464 height 41
click at [591, 577] on div "No" at bounding box center [735, 582] width 431 height 23
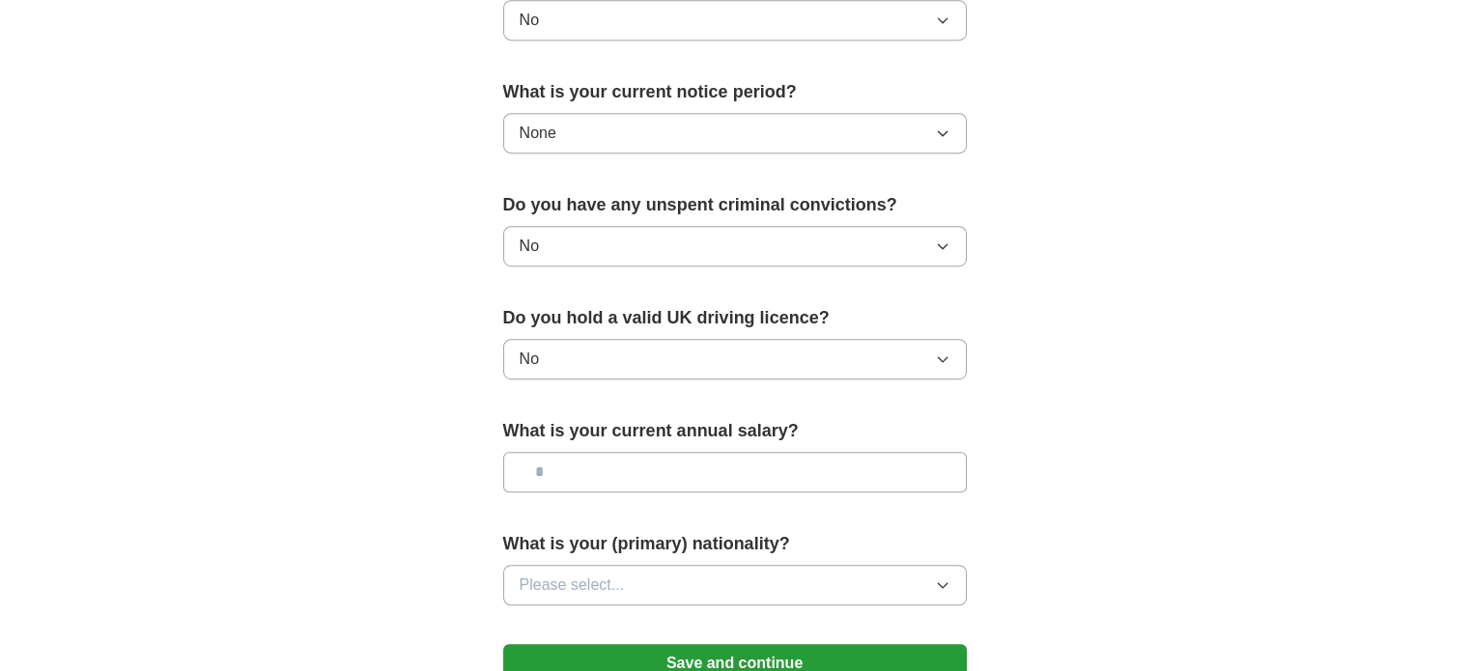
scroll to position [1072, 0]
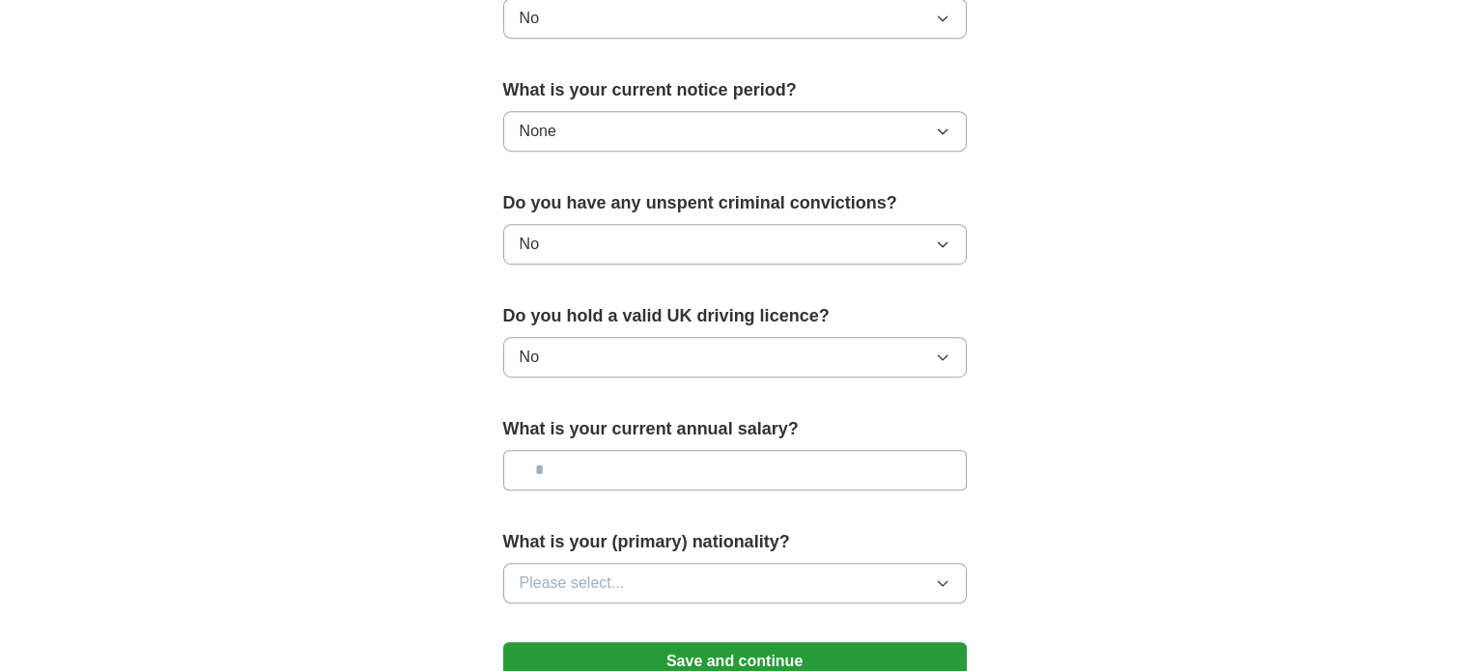
click at [609, 459] on input "text" at bounding box center [735, 470] width 464 height 41
type input "*******"
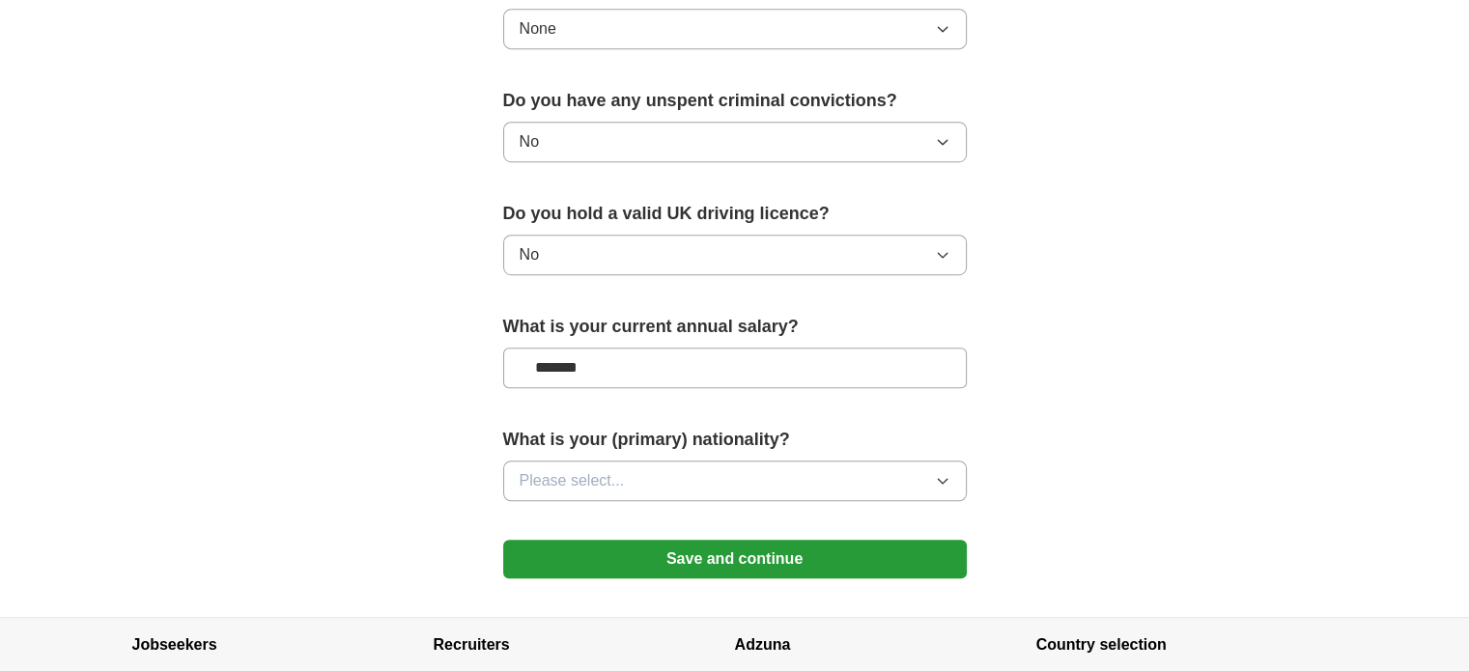
scroll to position [1182, 0]
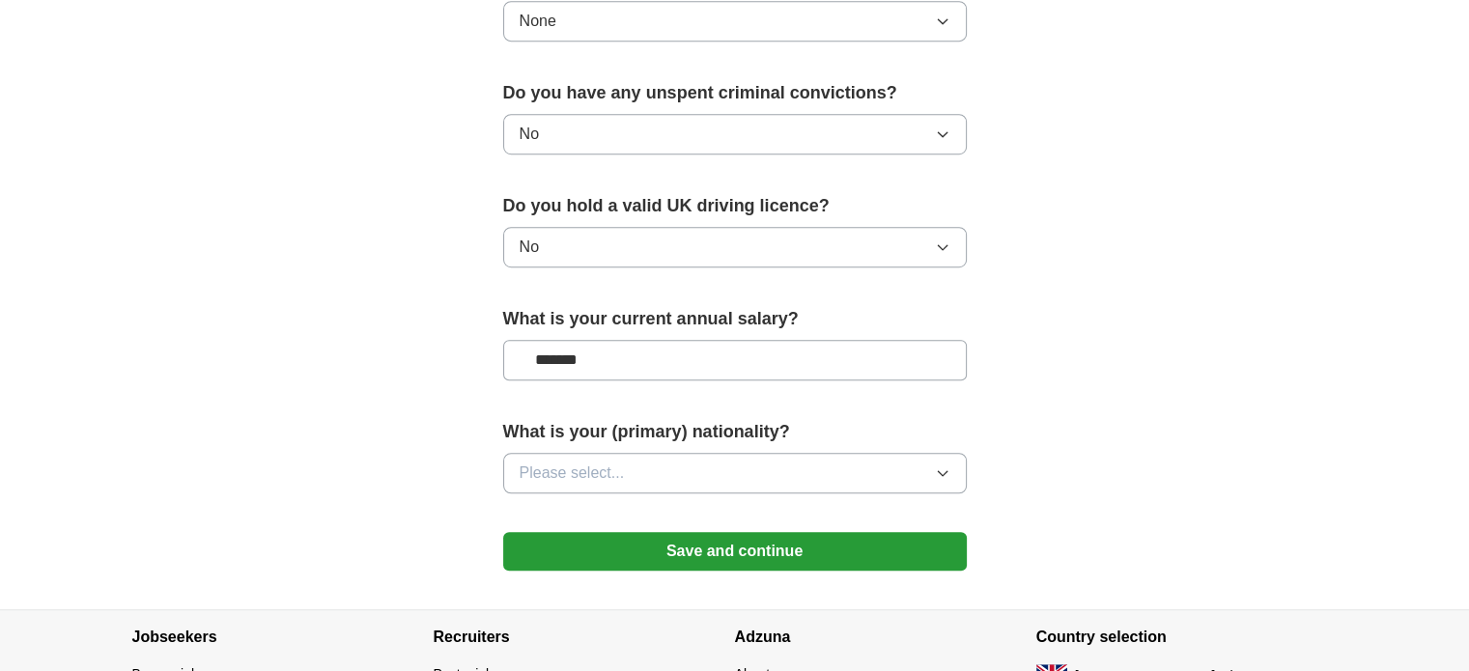
click at [610, 462] on span "Please select..." at bounding box center [572, 473] width 105 height 23
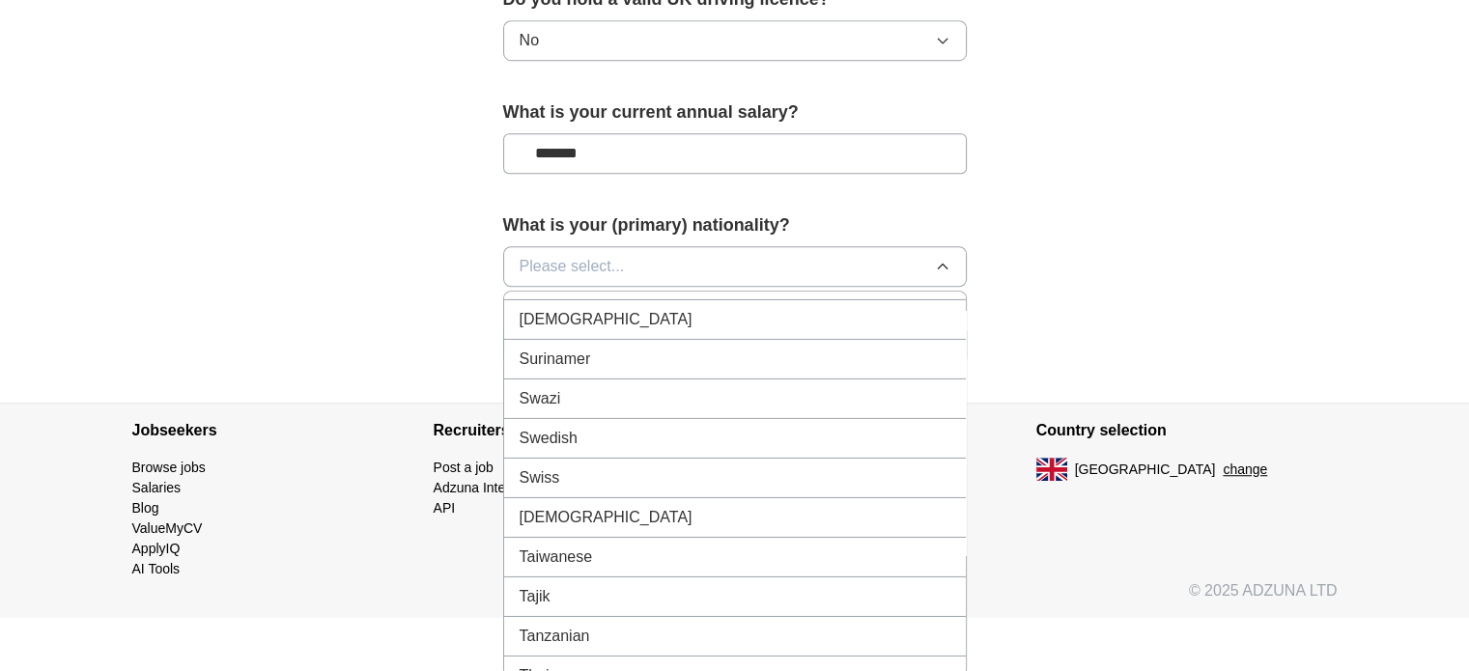
scroll to position [6603, 0]
click at [592, 508] on div "[DEMOGRAPHIC_DATA]" at bounding box center [735, 519] width 431 height 23
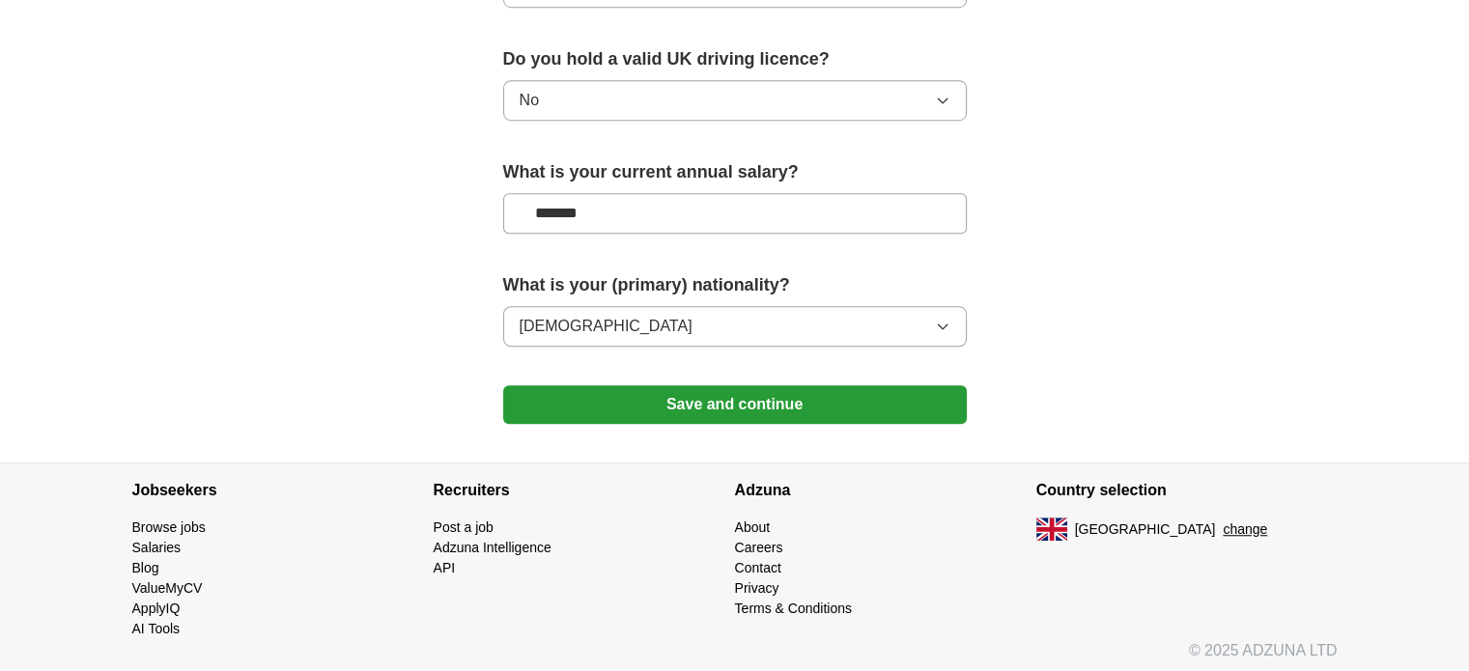
click at [580, 397] on button "Save and continue" at bounding box center [735, 404] width 464 height 39
